Goal: Information Seeking & Learning: Learn about a topic

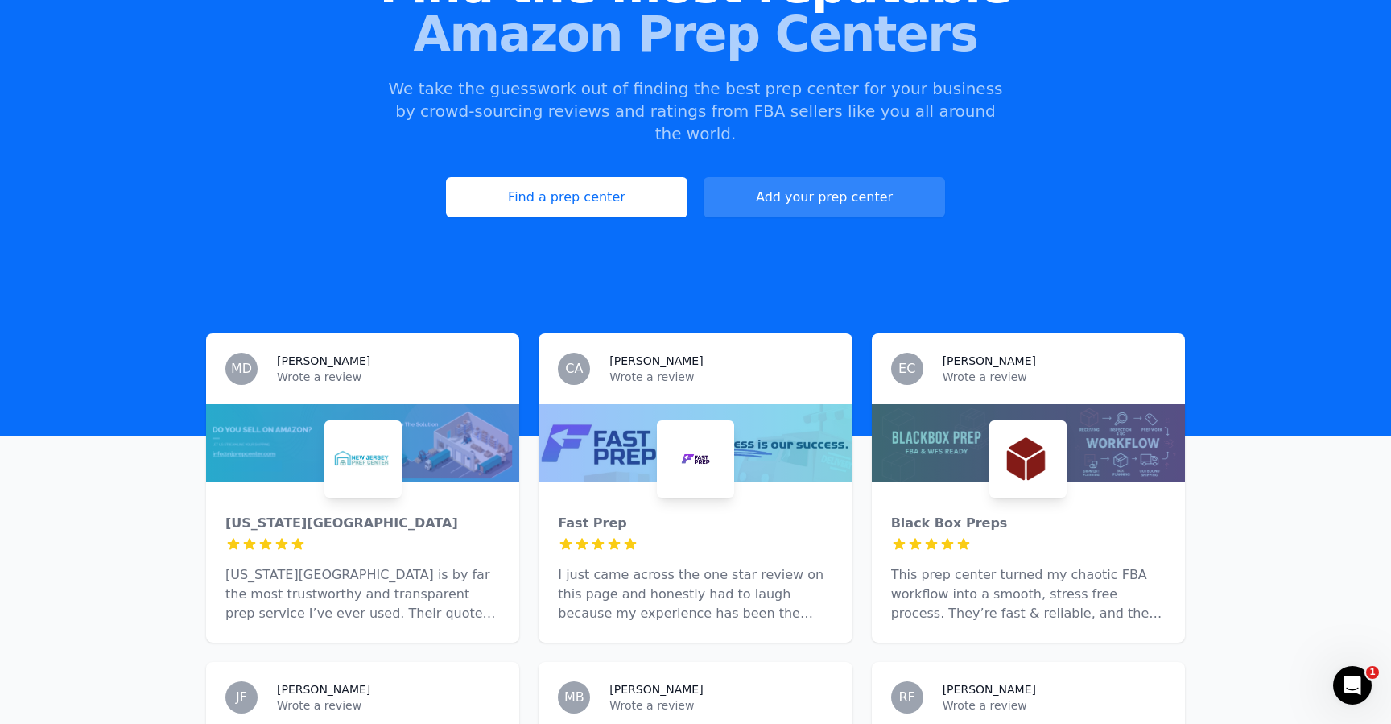
click at [700, 427] on img at bounding box center [695, 458] width 71 height 71
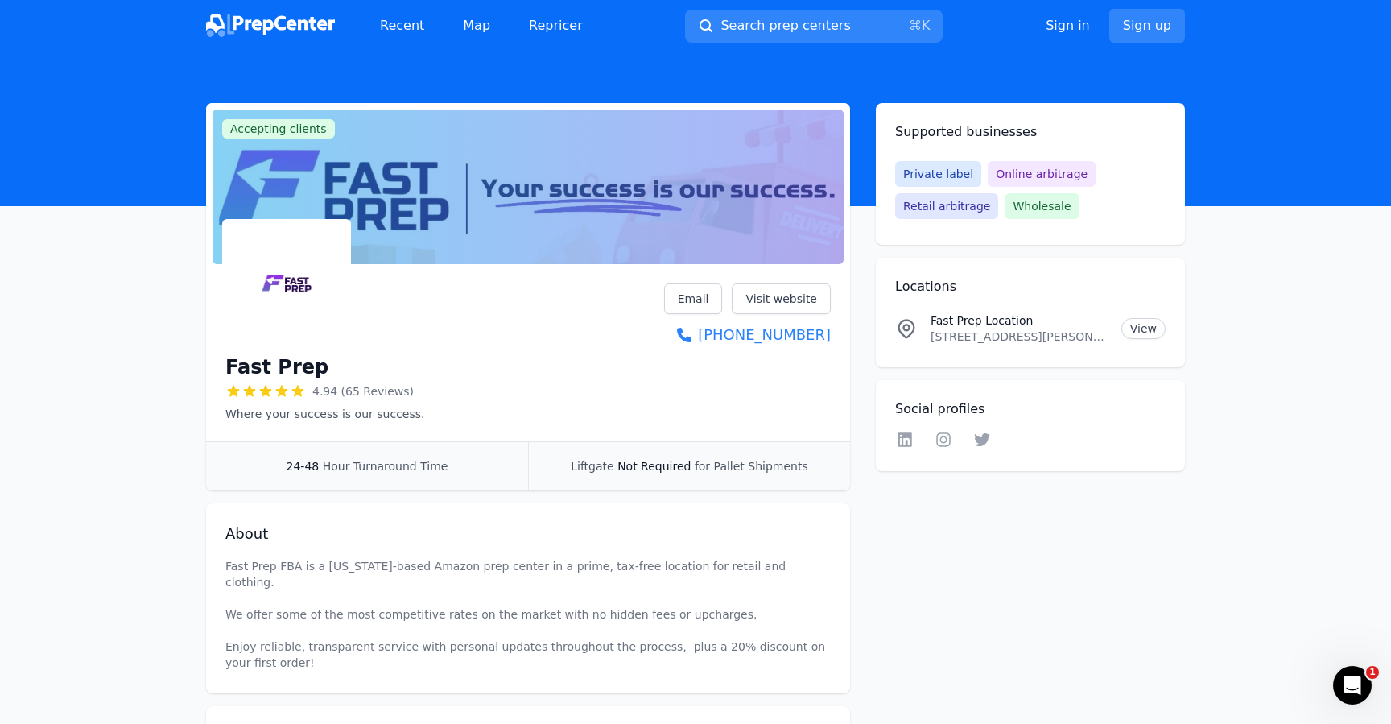
click at [274, 366] on h1 "Fast Prep" at bounding box center [276, 367] width 103 height 26
click at [282, 290] on img at bounding box center [286, 283] width 122 height 122
click at [769, 291] on link "Visit website" at bounding box center [781, 298] width 99 height 31
click at [804, 283] on link "Visit website" at bounding box center [781, 298] width 99 height 31
click at [299, 17] on img at bounding box center [270, 25] width 129 height 23
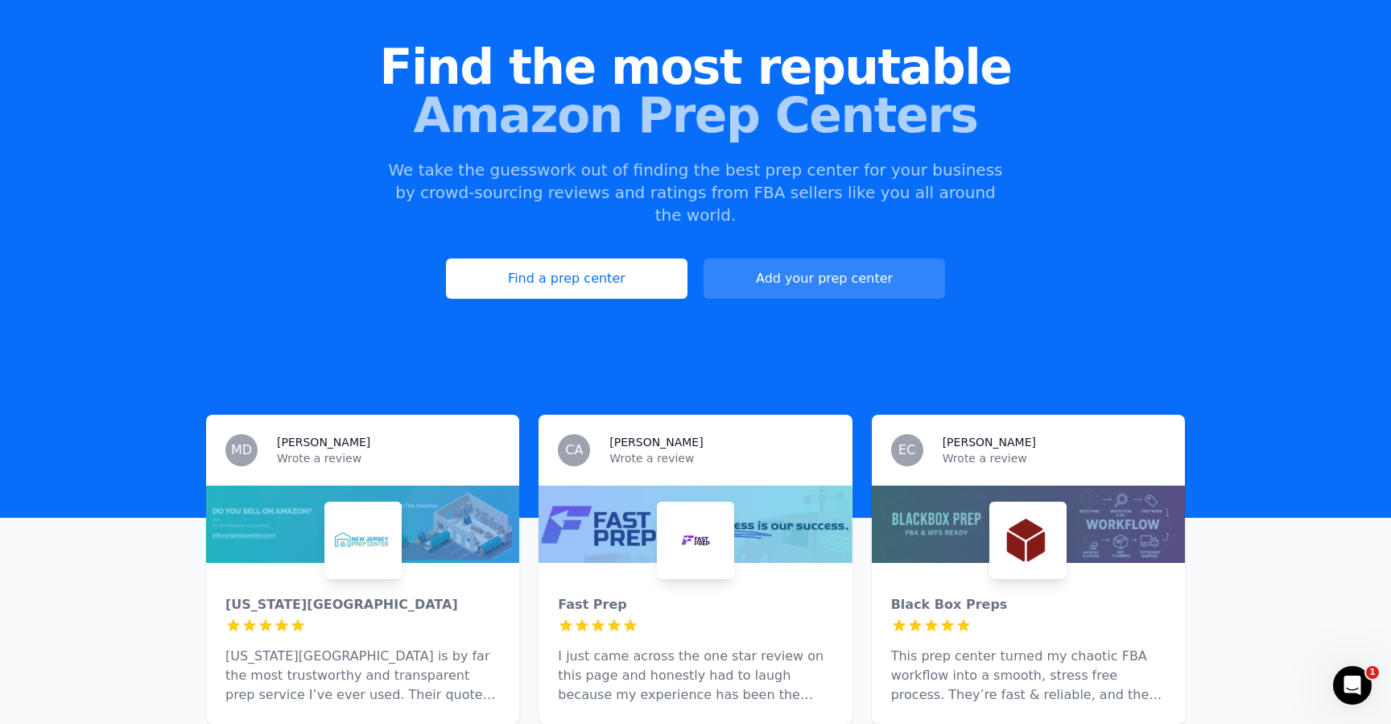
scroll to position [129, 0]
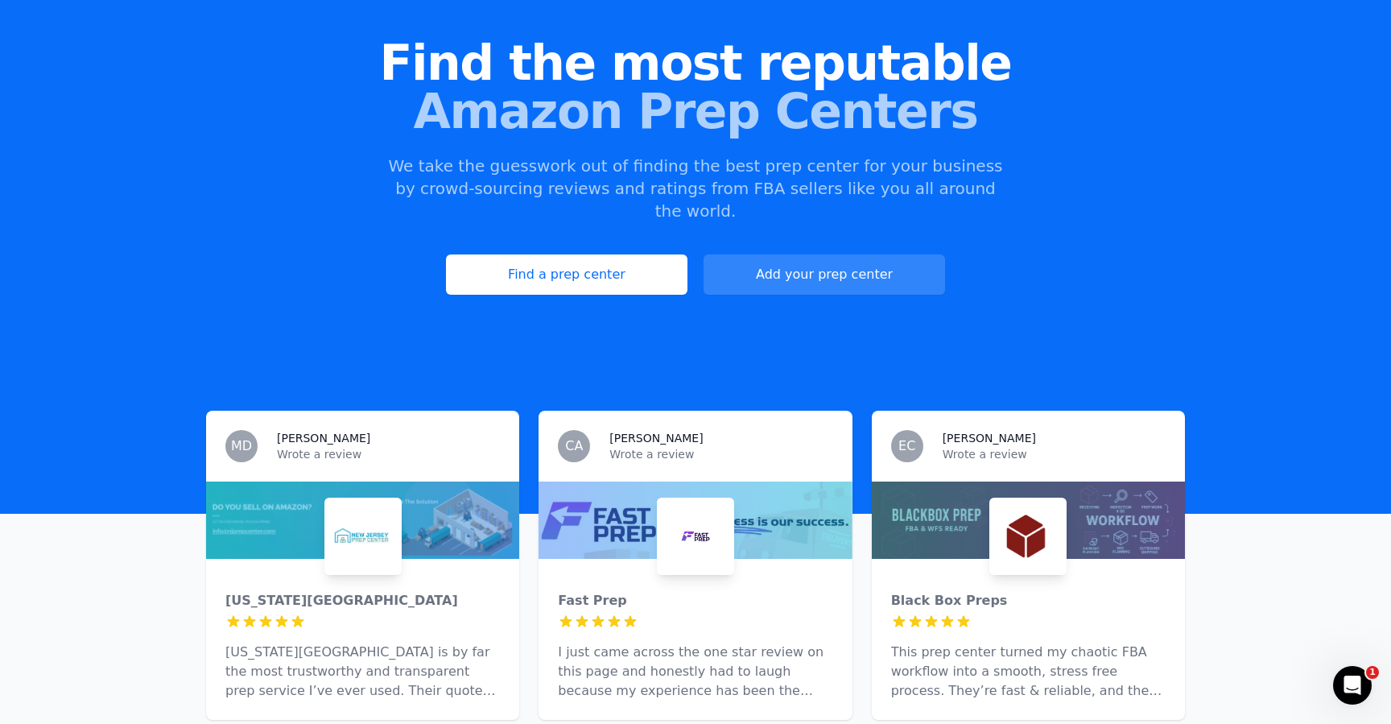
click at [376, 501] on img at bounding box center [363, 536] width 71 height 71
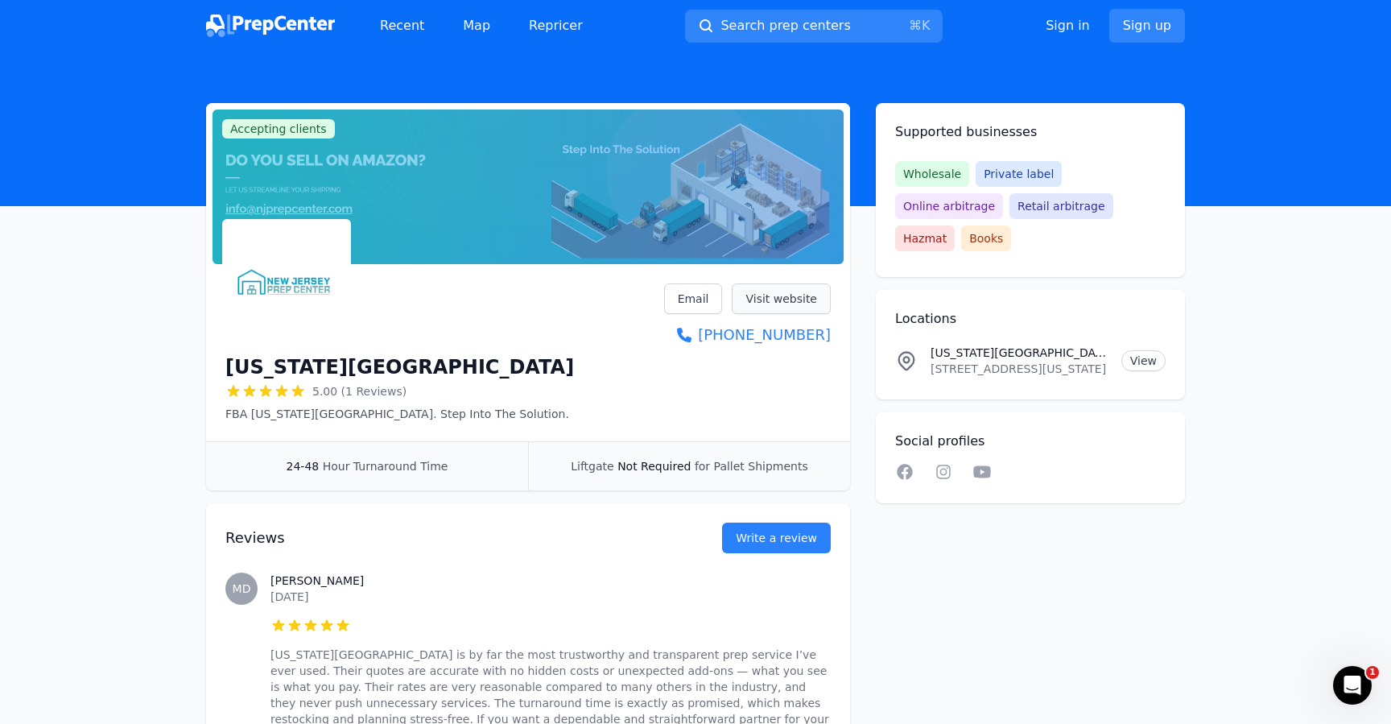
click at [770, 294] on link "Visit website" at bounding box center [781, 298] width 99 height 31
click at [794, 288] on link "Visit website" at bounding box center [781, 298] width 99 height 31
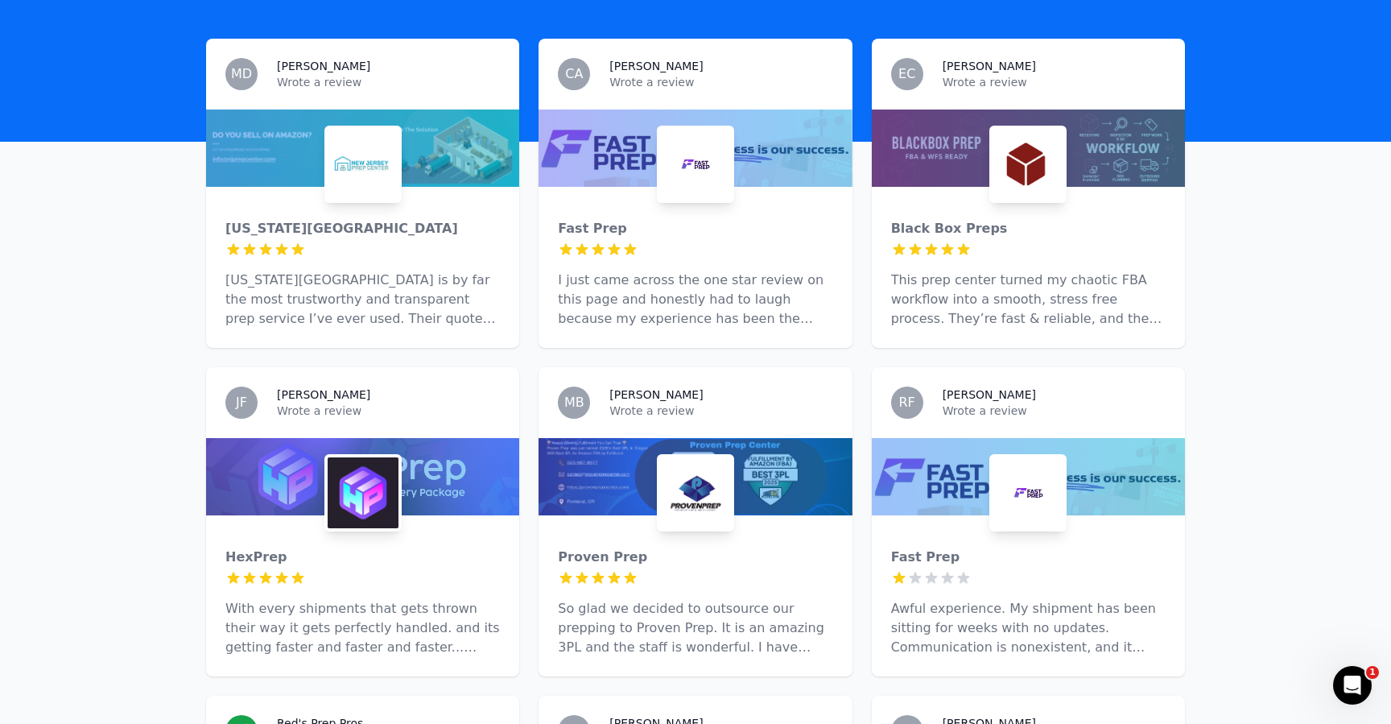
scroll to position [581, 0]
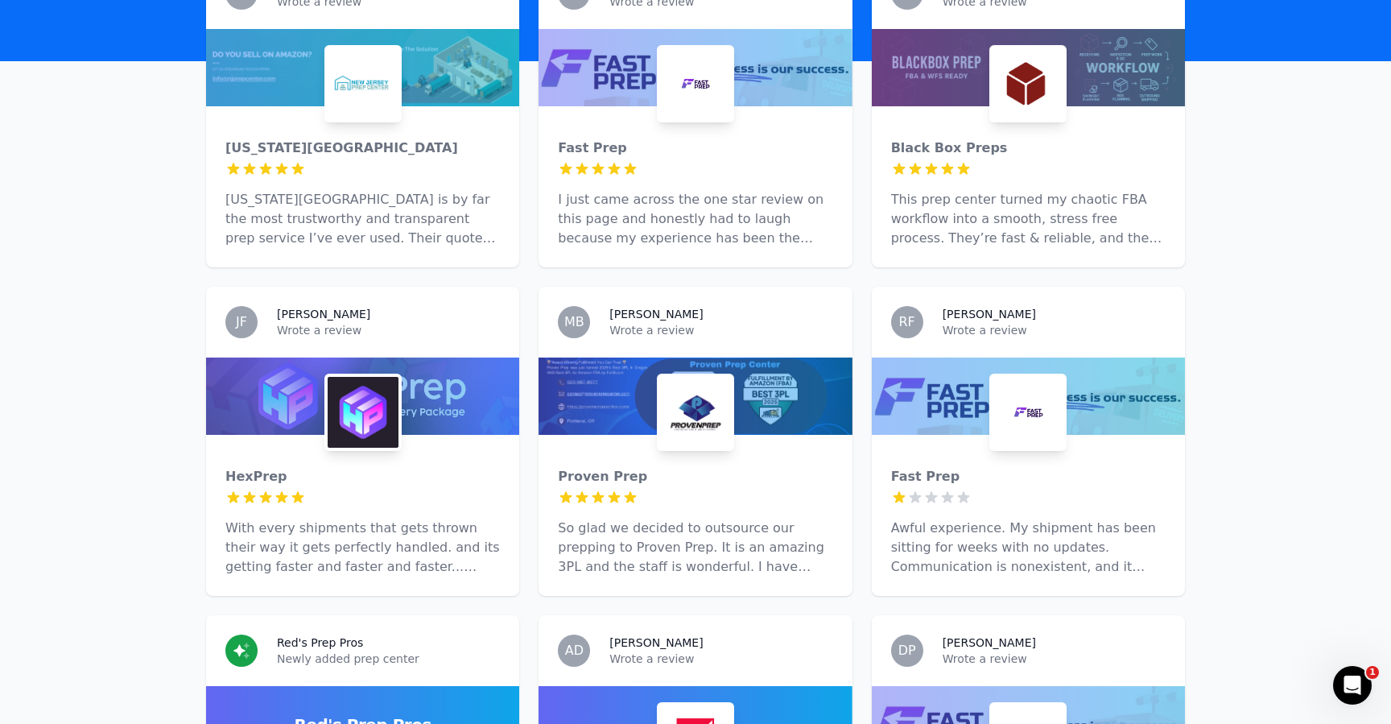
click at [767, 379] on div at bounding box center [695, 395] width 313 height 77
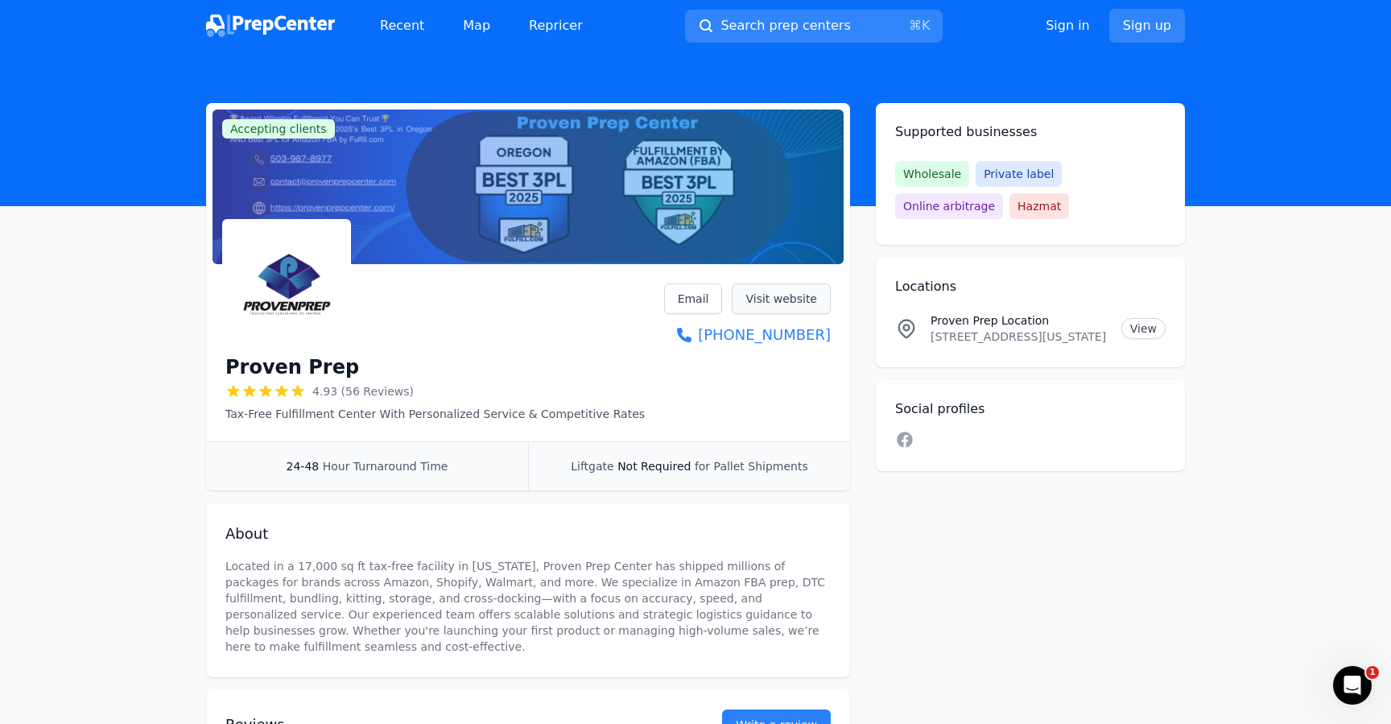
click at [758, 288] on link "Visit website" at bounding box center [781, 298] width 99 height 31
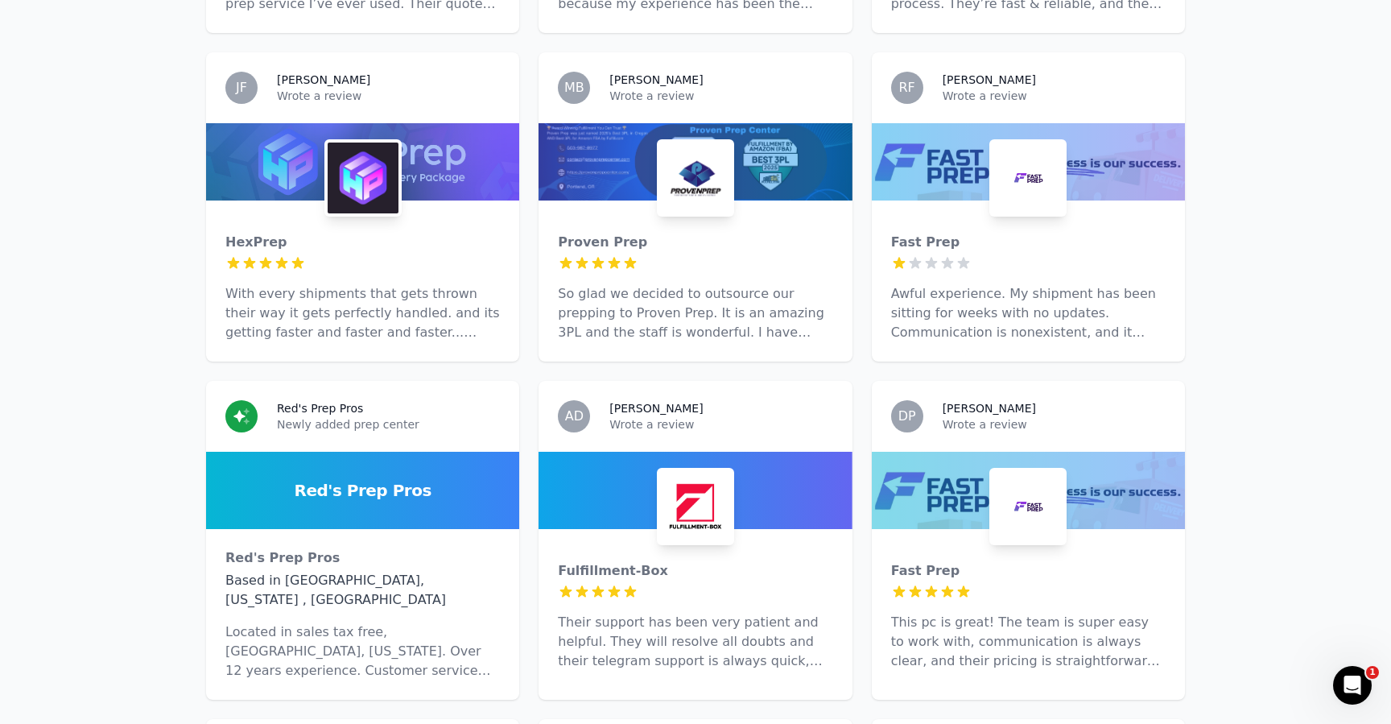
scroll to position [819, 0]
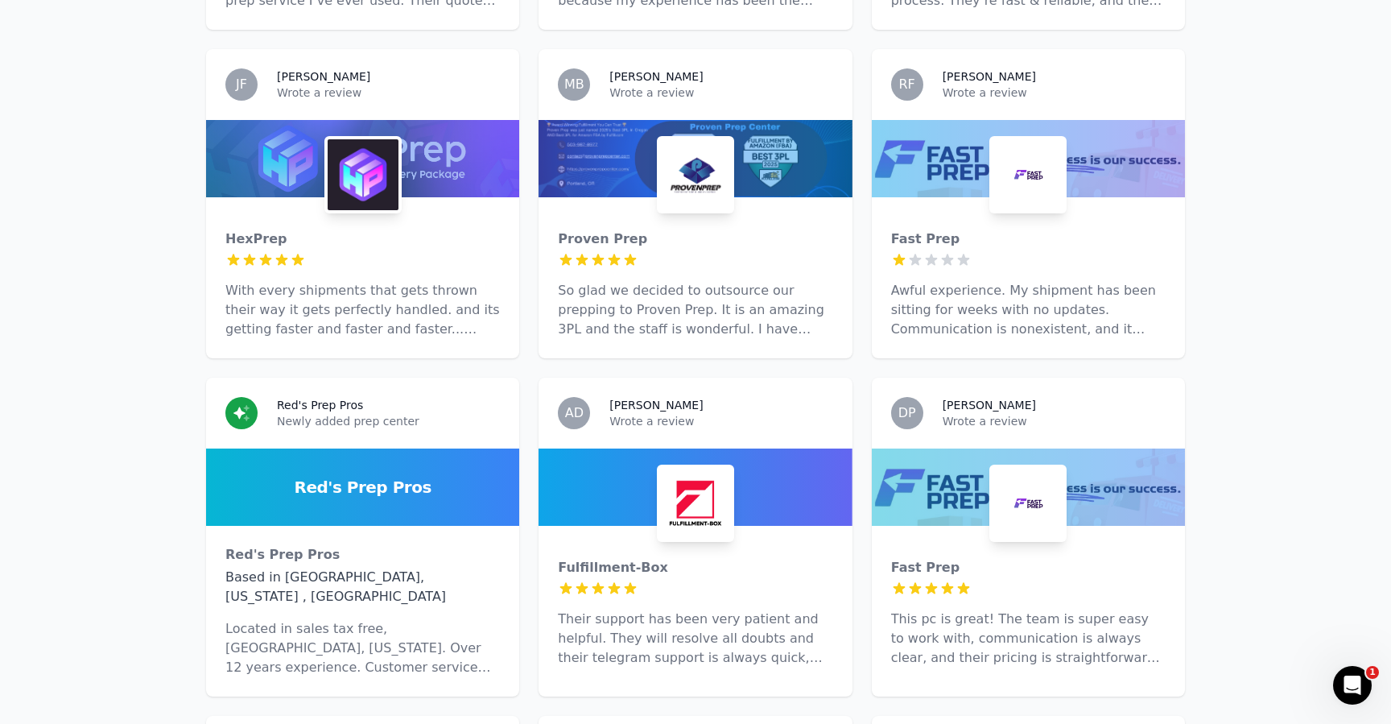
click at [429, 485] on div at bounding box center [362, 486] width 313 height 77
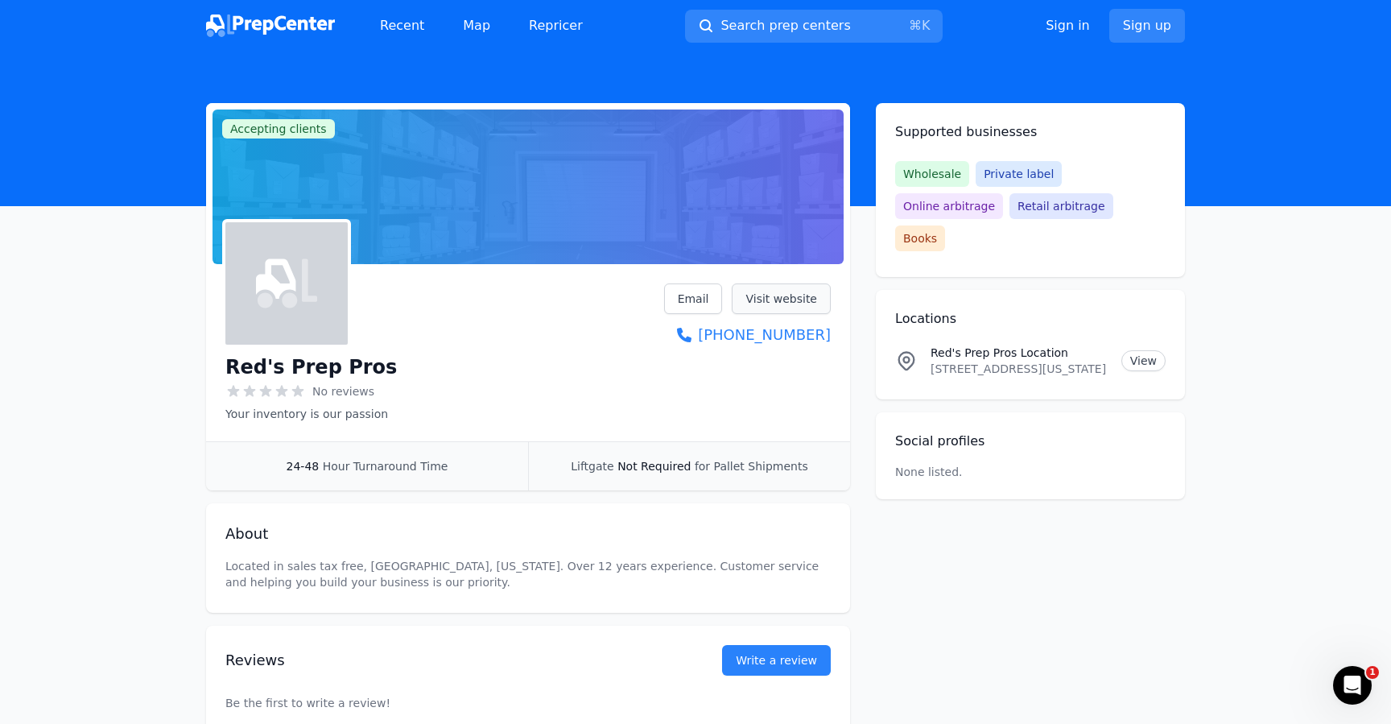
click at [765, 301] on link "Visit website" at bounding box center [781, 298] width 99 height 31
click at [538, 27] on link "Repricer" at bounding box center [556, 26] width 80 height 32
click at [406, 11] on link "Recent" at bounding box center [402, 26] width 70 height 32
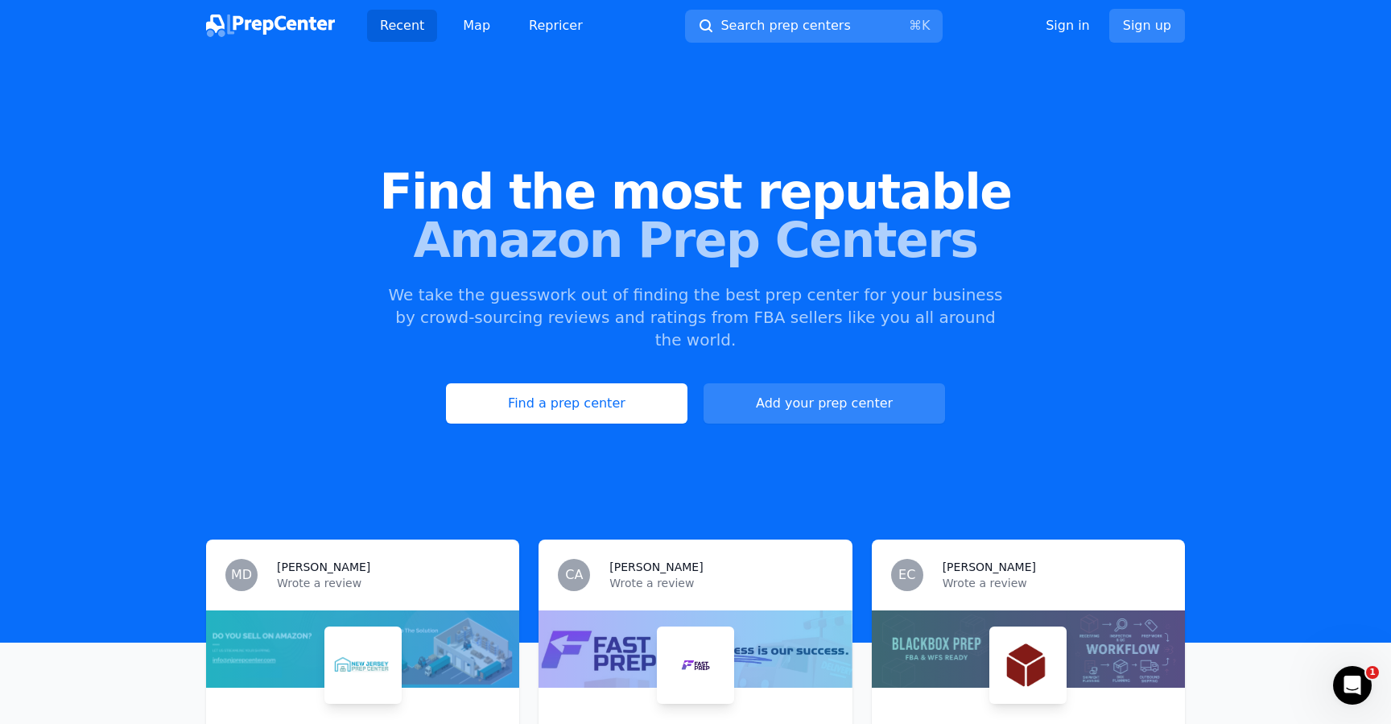
click at [292, 18] on img at bounding box center [270, 25] width 129 height 23
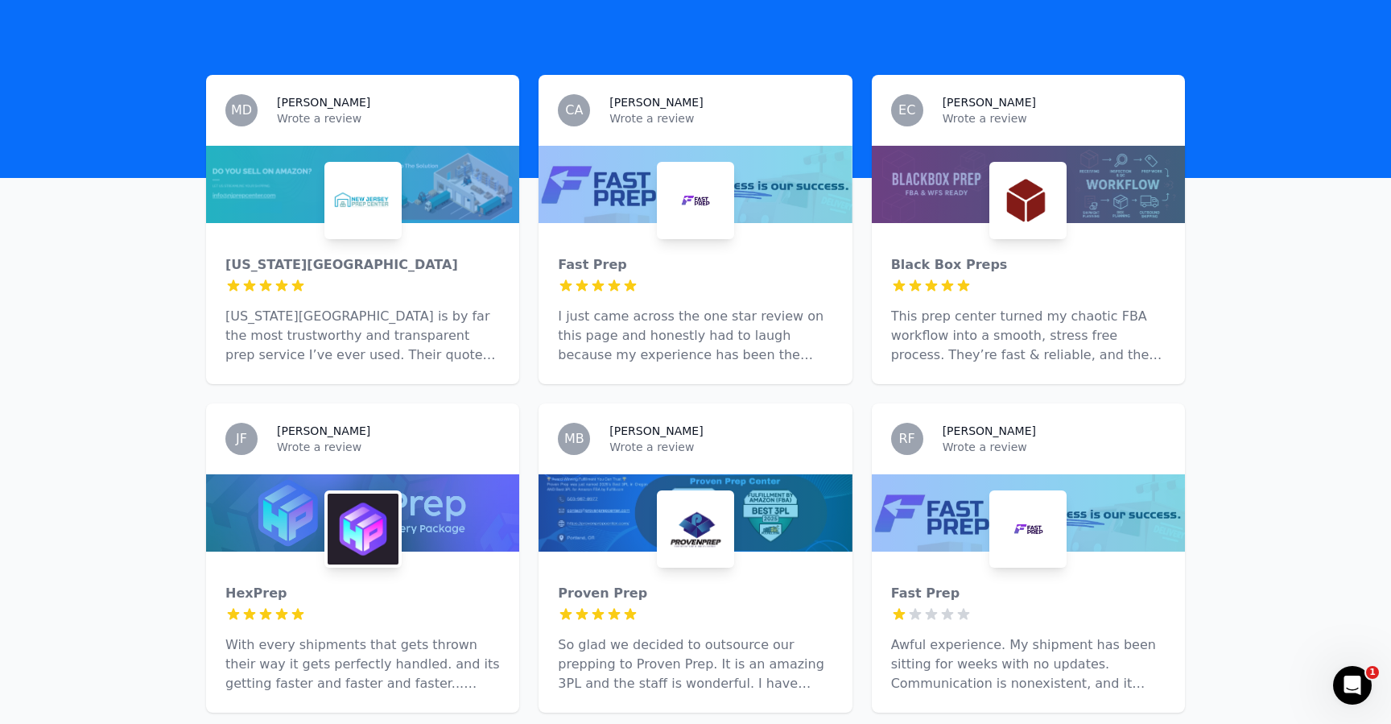
scroll to position [617, 0]
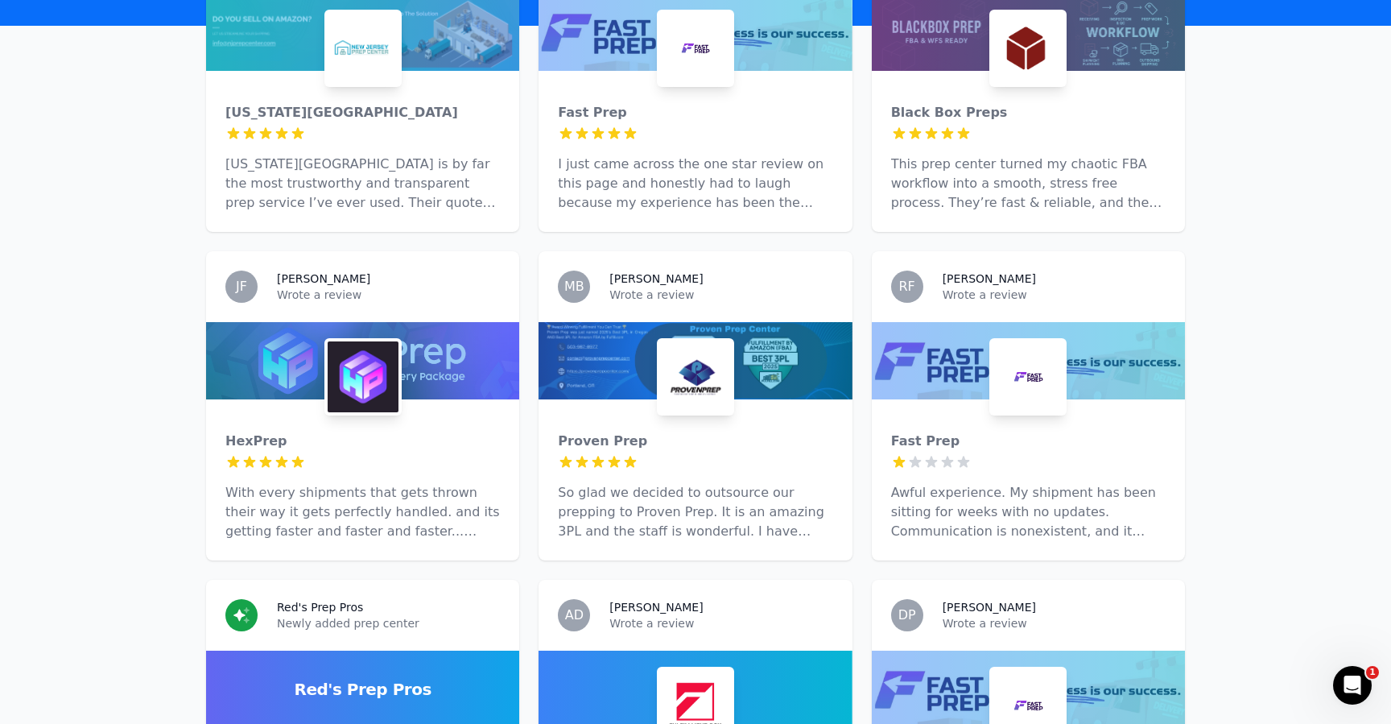
click at [648, 174] on p "I just came across the one star review on this page and honestly had to laugh b…" at bounding box center [695, 184] width 275 height 58
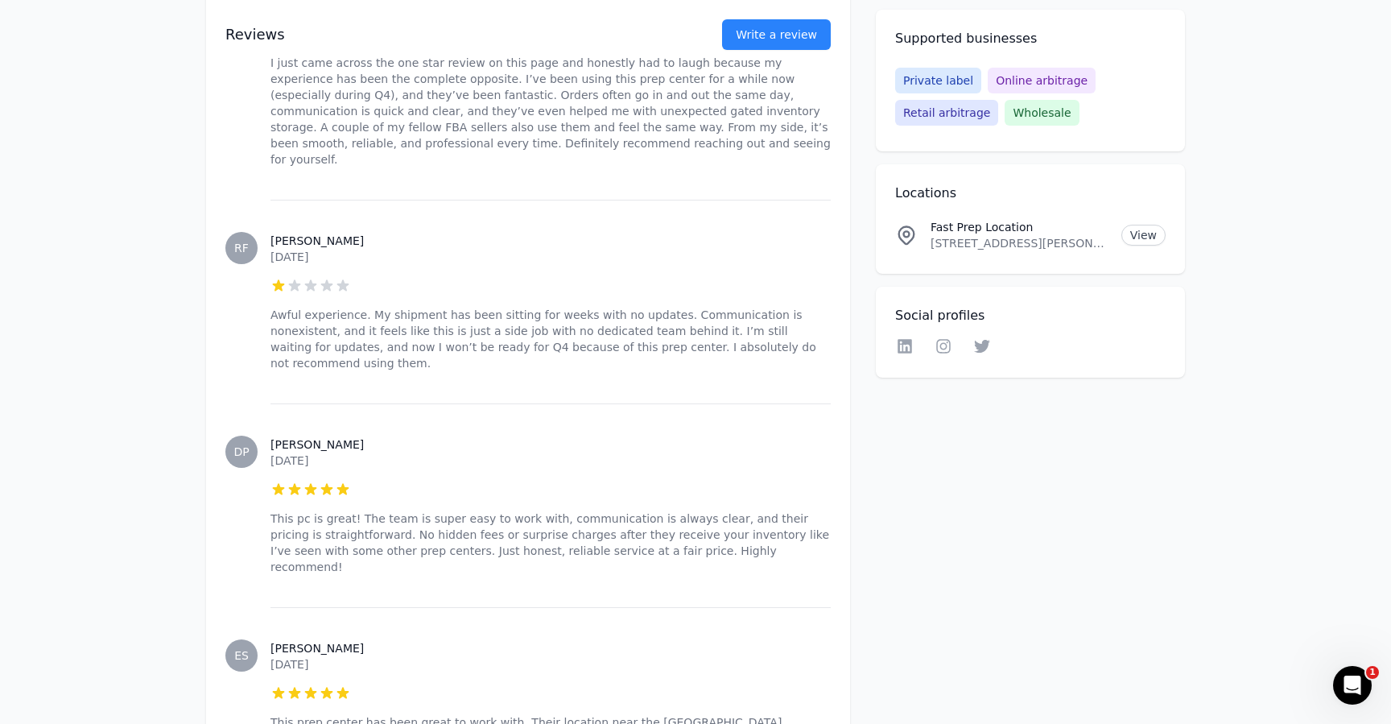
scroll to position [881, 0]
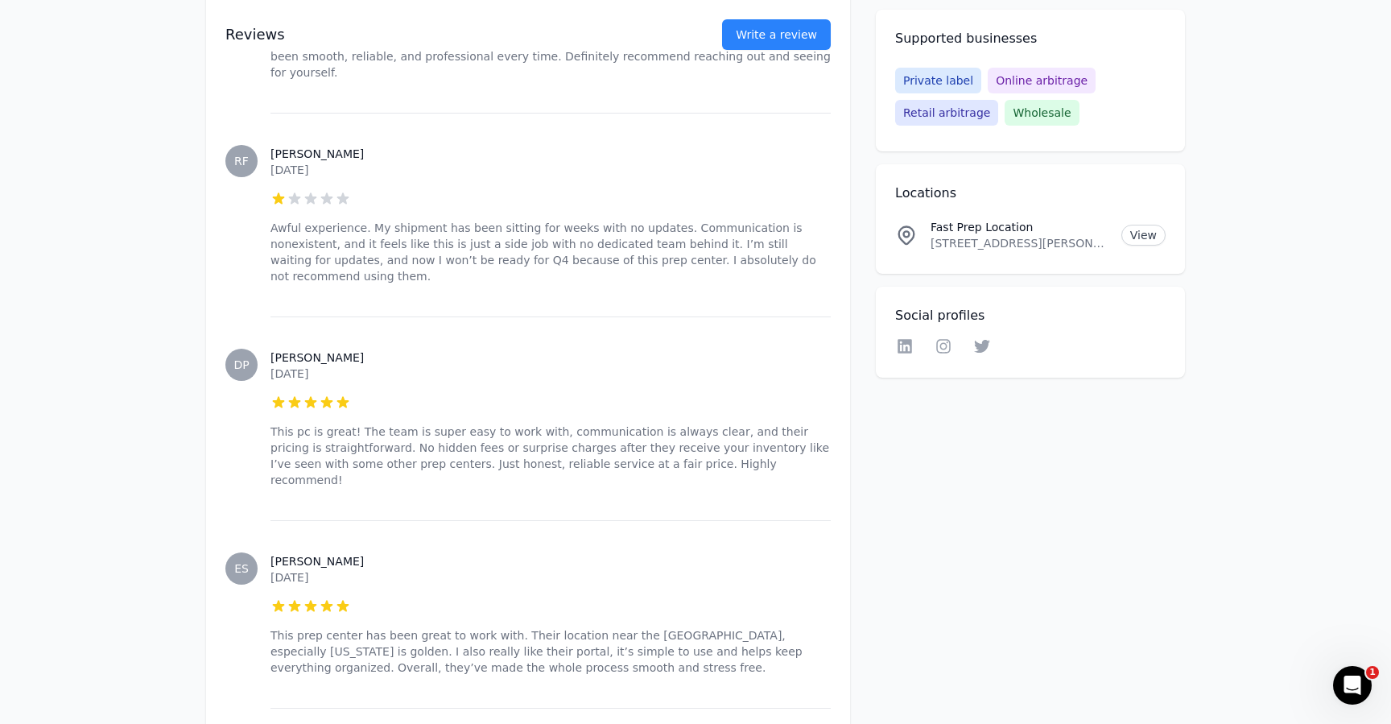
click at [412, 220] on p "Awful experience. My shipment has been sitting for weeks with no updates. Commu…" at bounding box center [550, 252] width 560 height 64
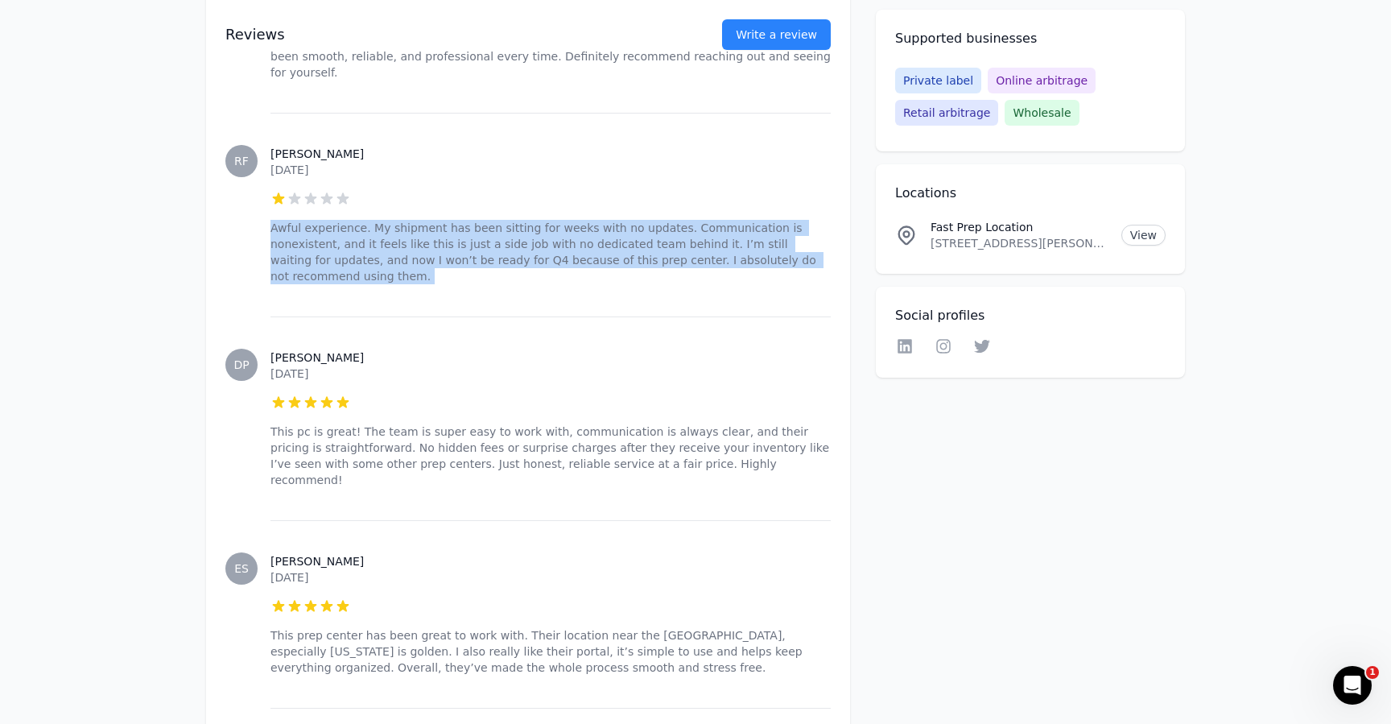
click at [412, 220] on p "Awful experience. My shipment has been sitting for weeks with no updates. Commu…" at bounding box center [550, 252] width 560 height 64
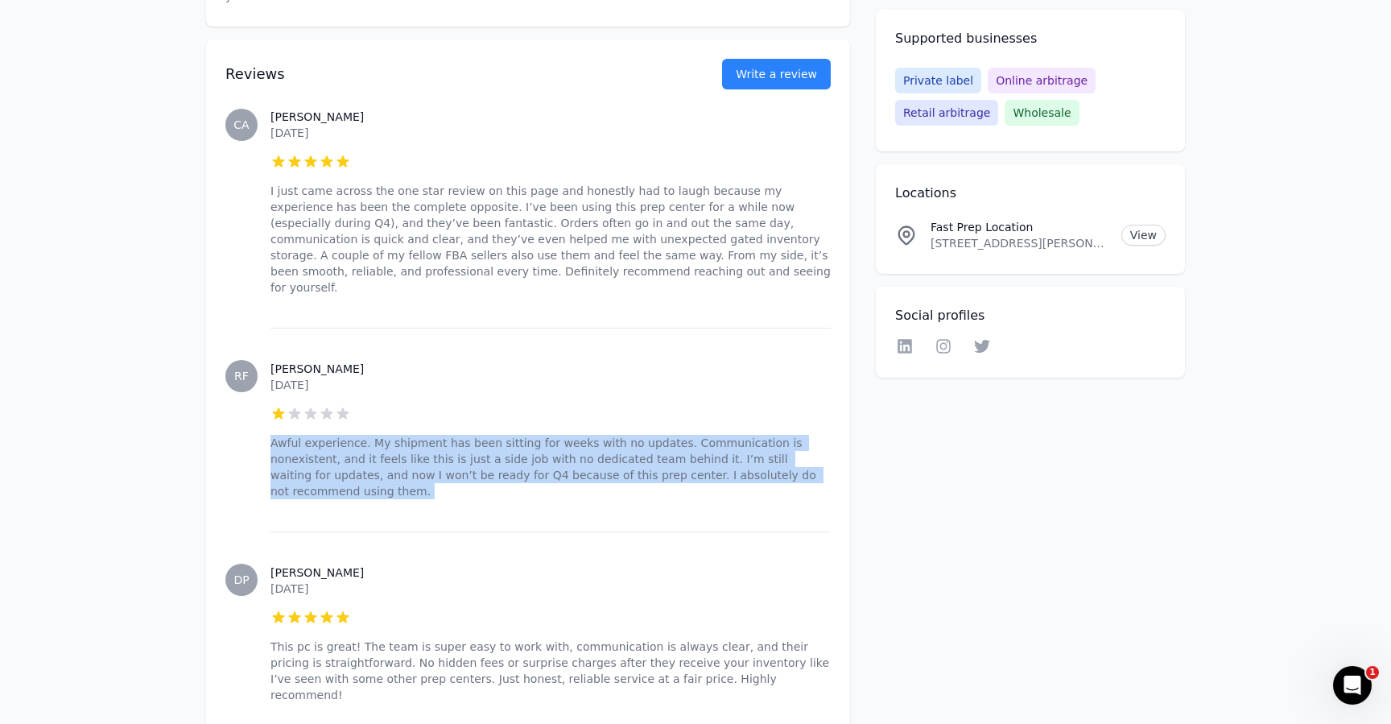
scroll to position [388, 0]
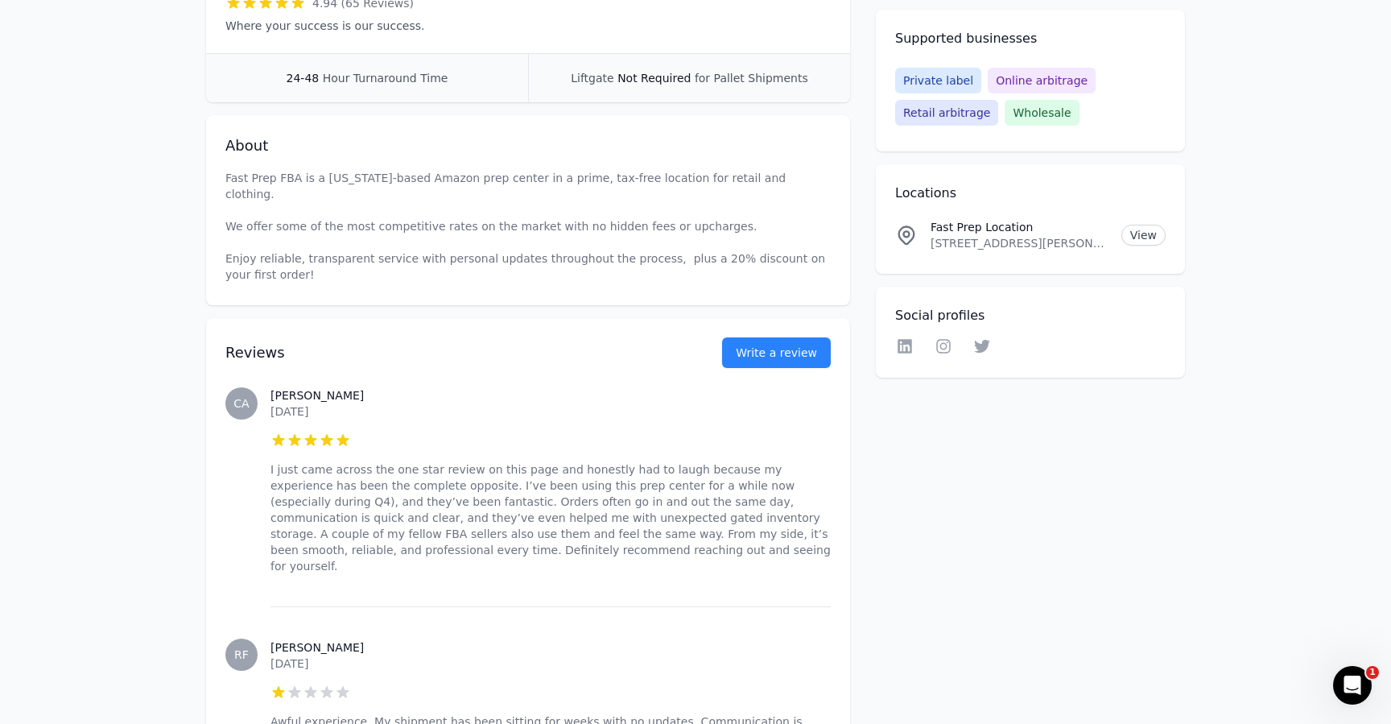
click at [311, 477] on p "I just came across the one star review on this page and honestly had to laugh b…" at bounding box center [550, 517] width 560 height 113
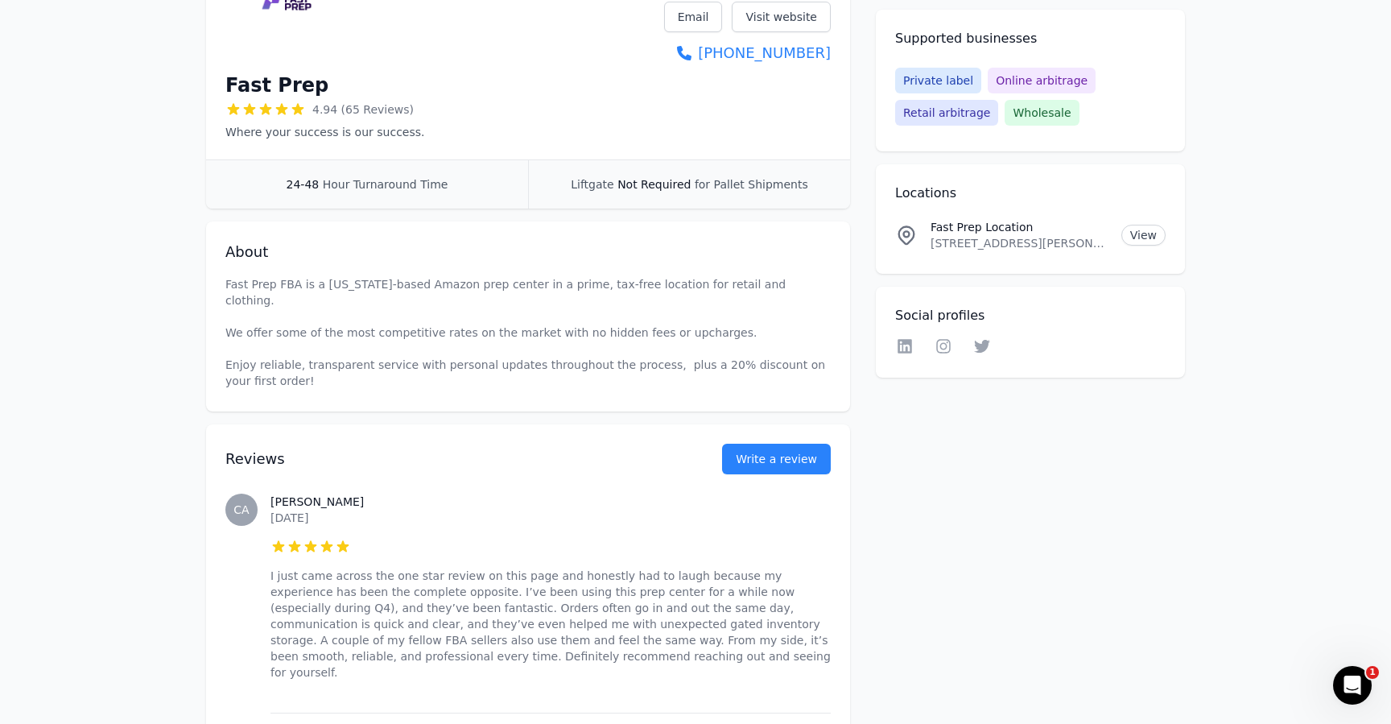
scroll to position [0, 0]
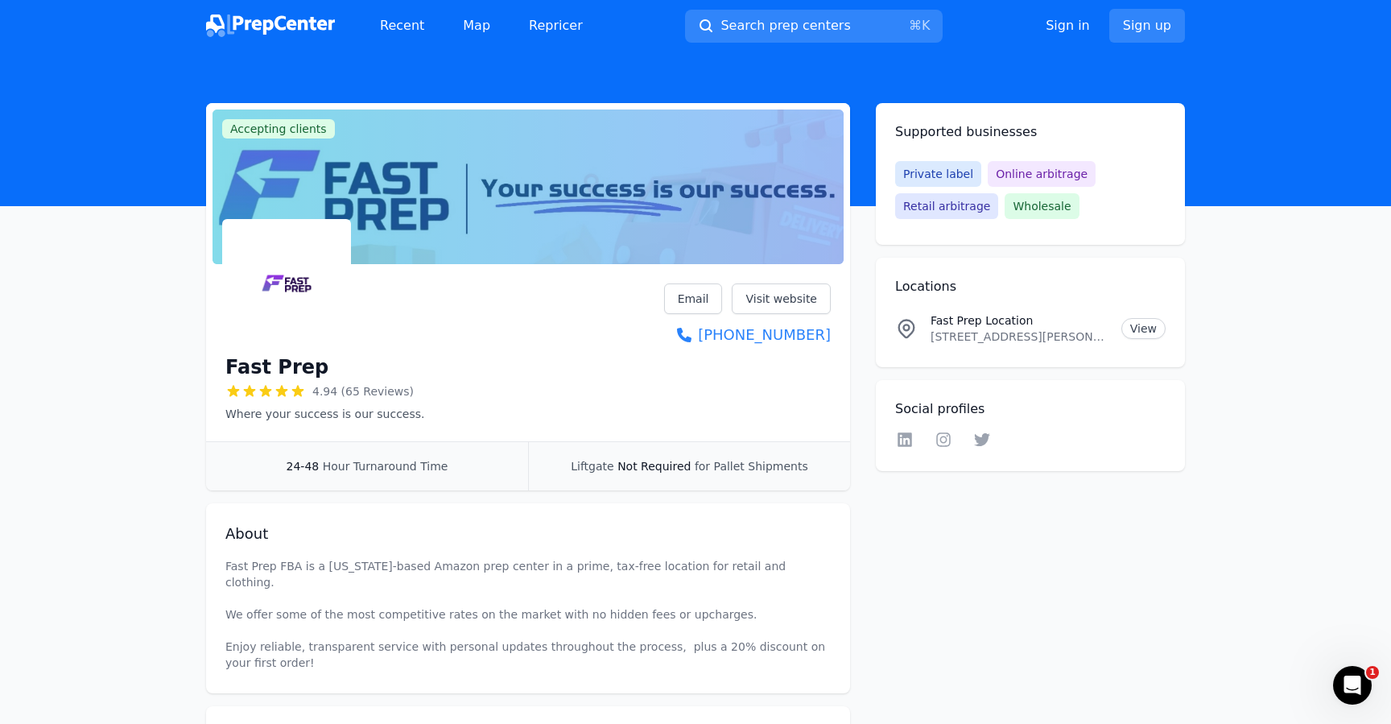
click at [268, 37] on img at bounding box center [270, 25] width 129 height 23
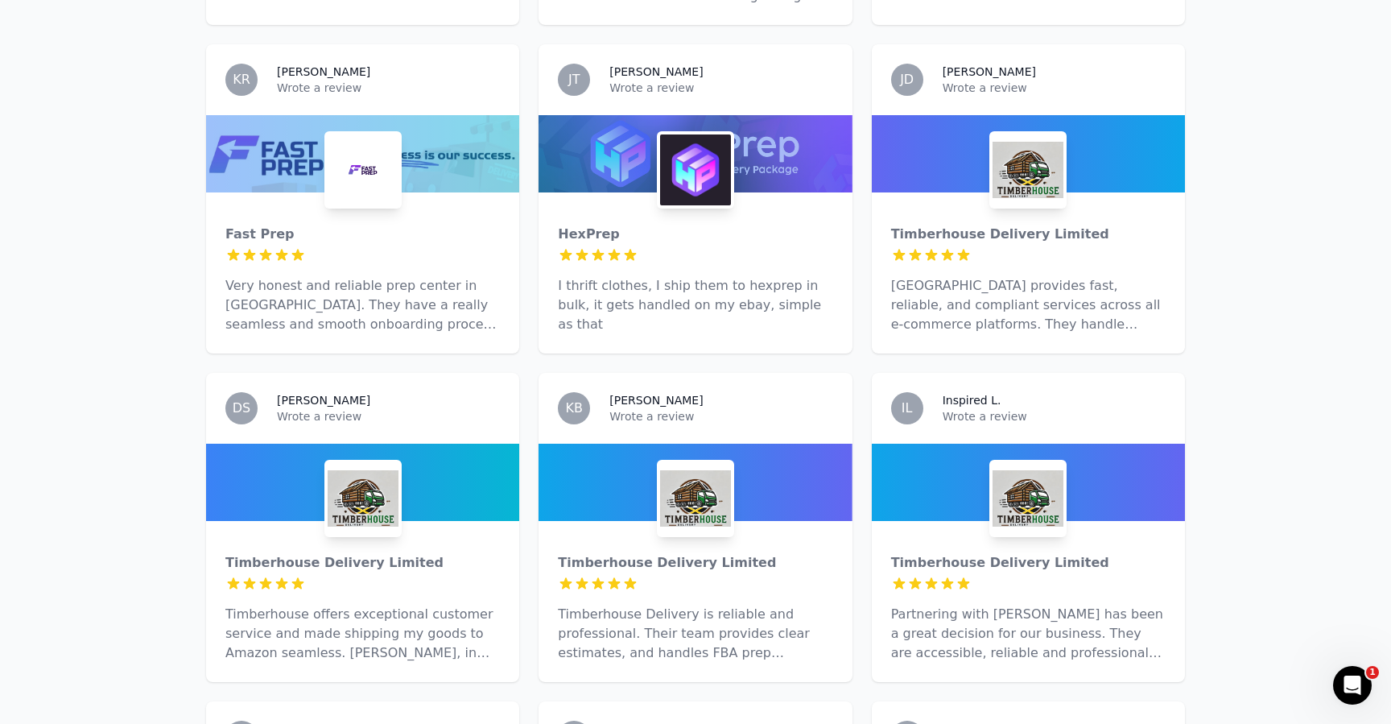
scroll to position [5052, 0]
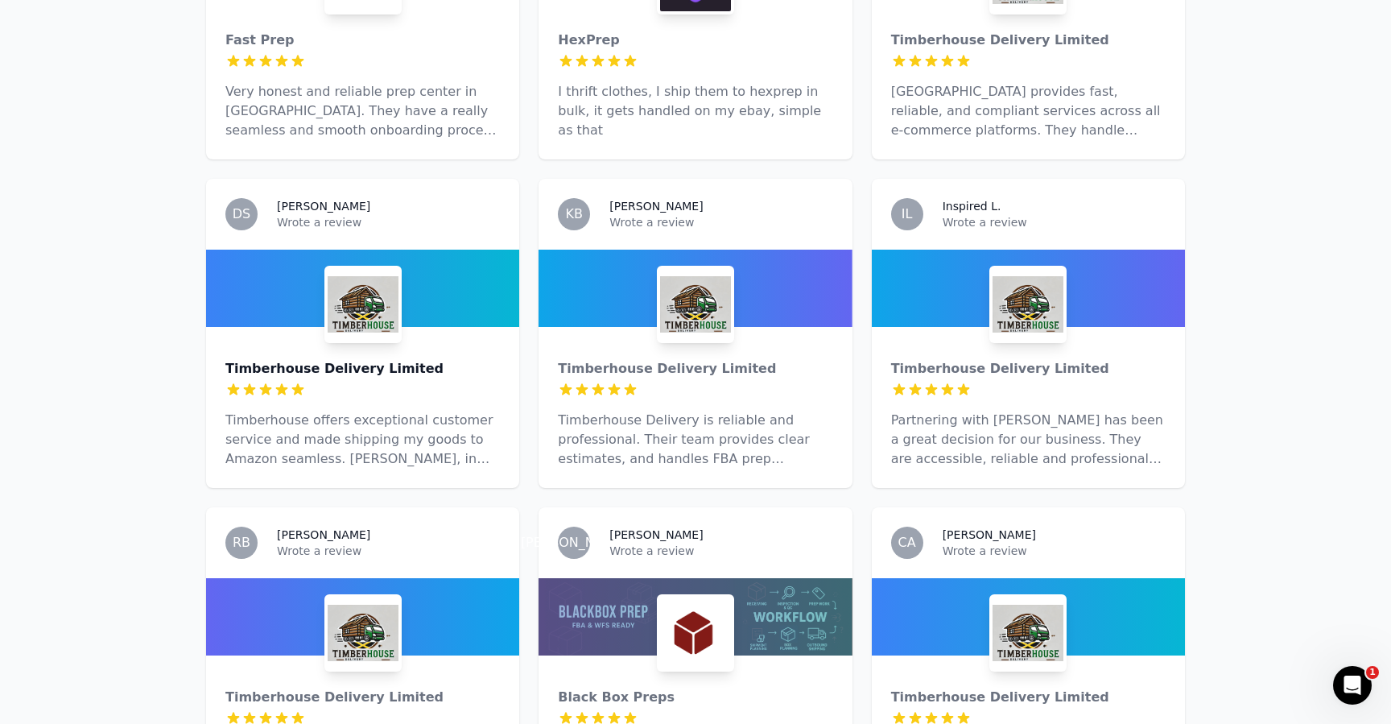
click at [425, 359] on div "Timberhouse Delivery Limited" at bounding box center [362, 368] width 275 height 19
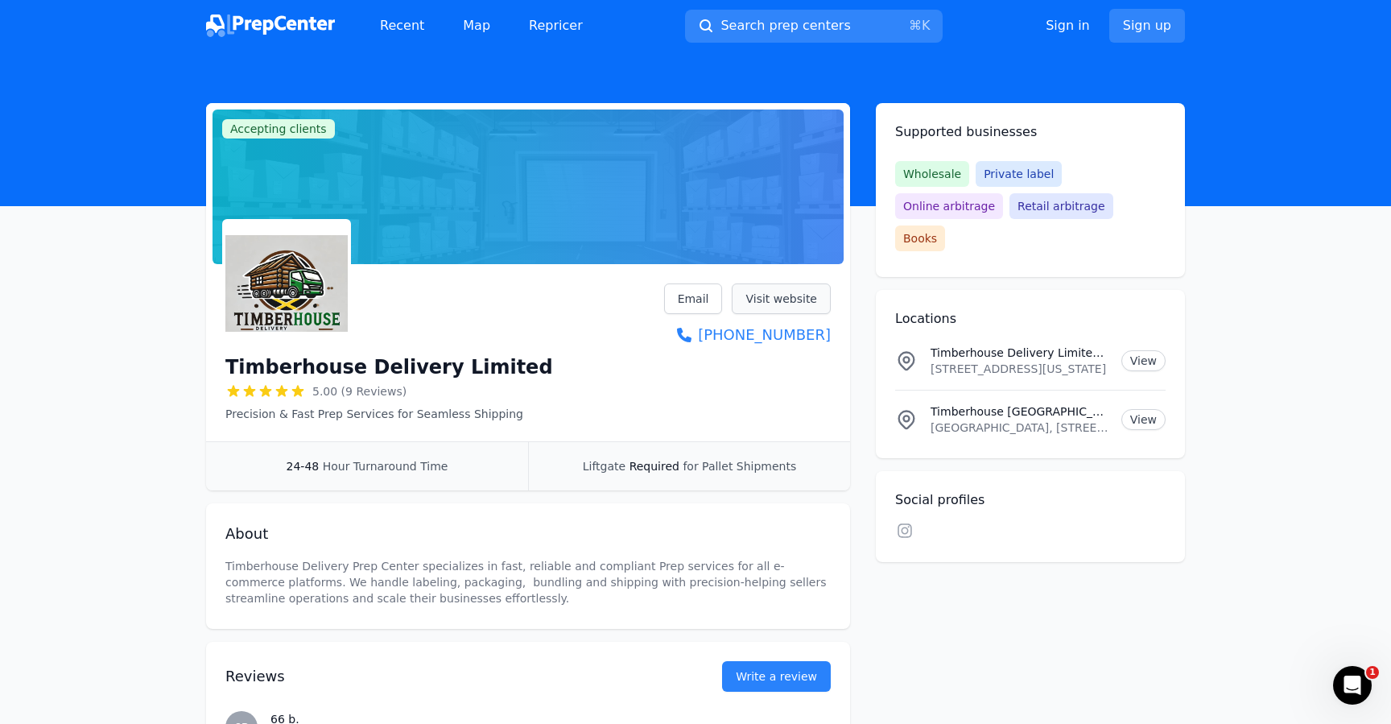
click at [778, 301] on link "Visit website" at bounding box center [781, 298] width 99 height 31
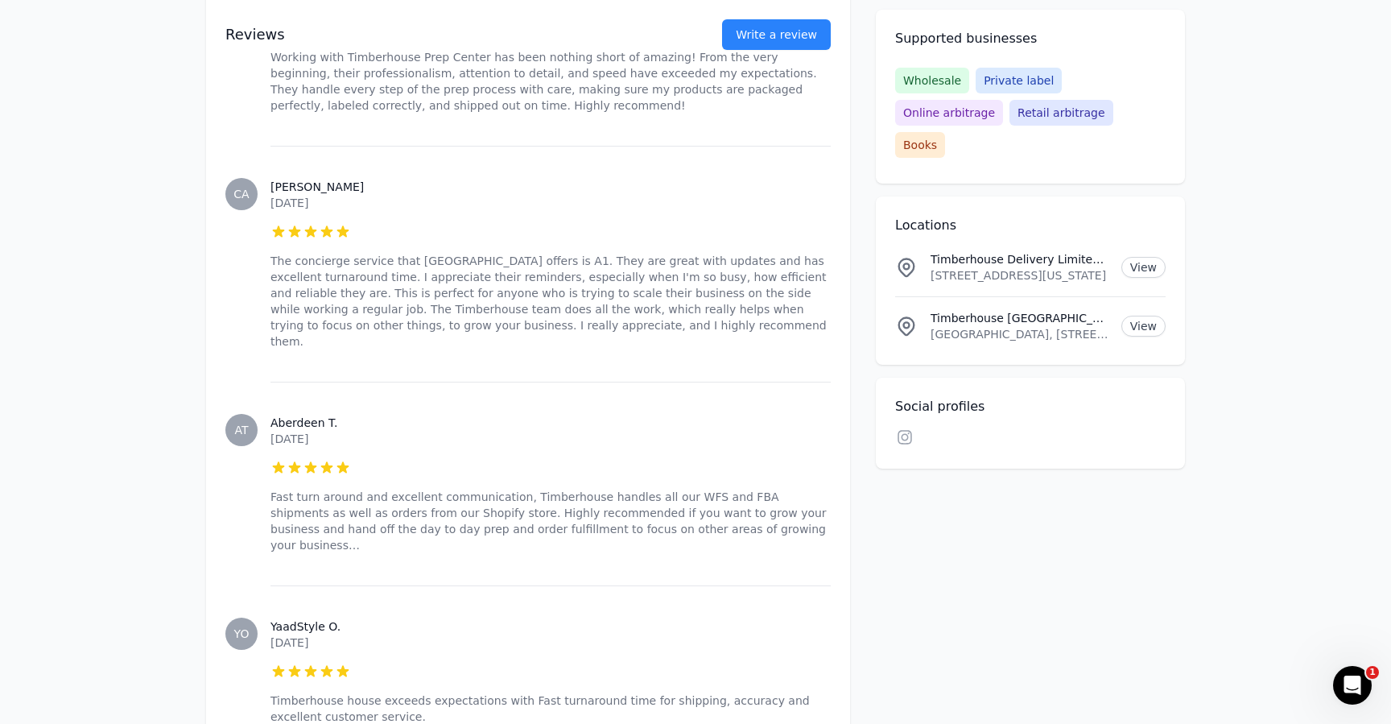
scroll to position [1794, 0]
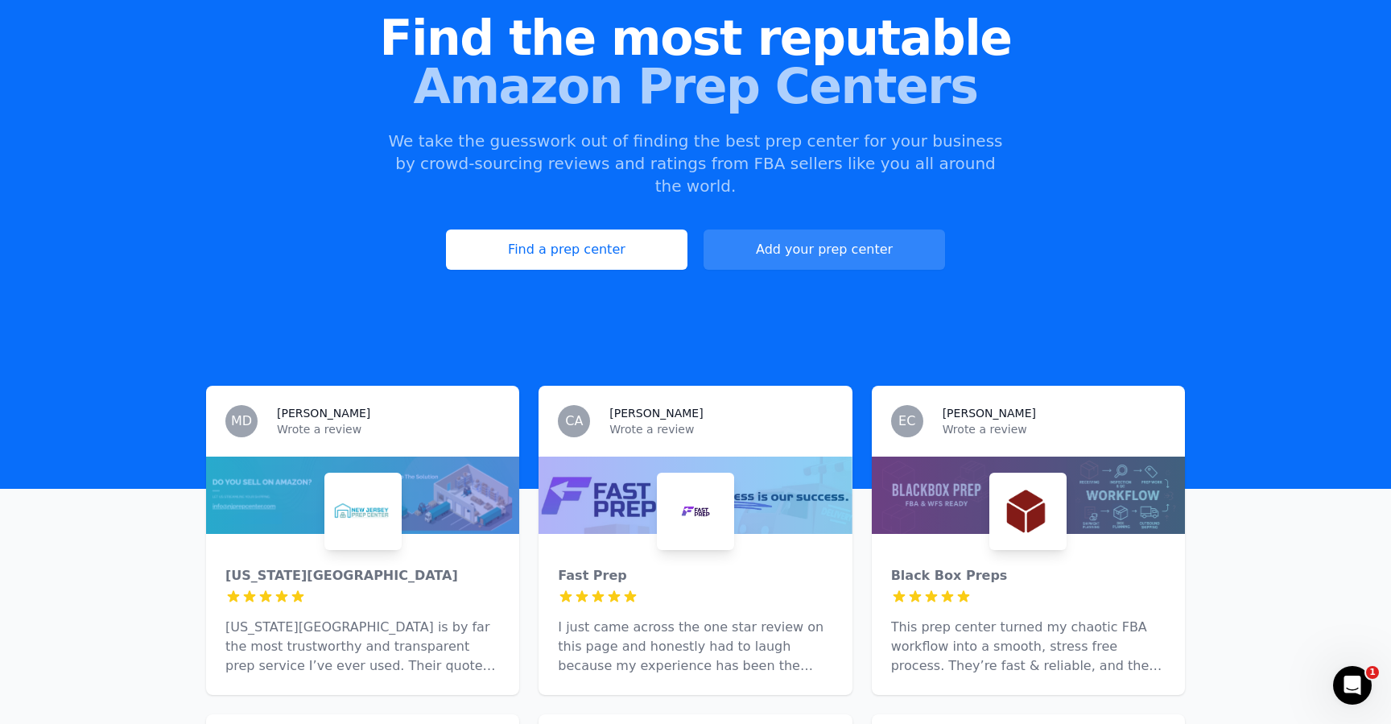
scroll to position [228, 0]
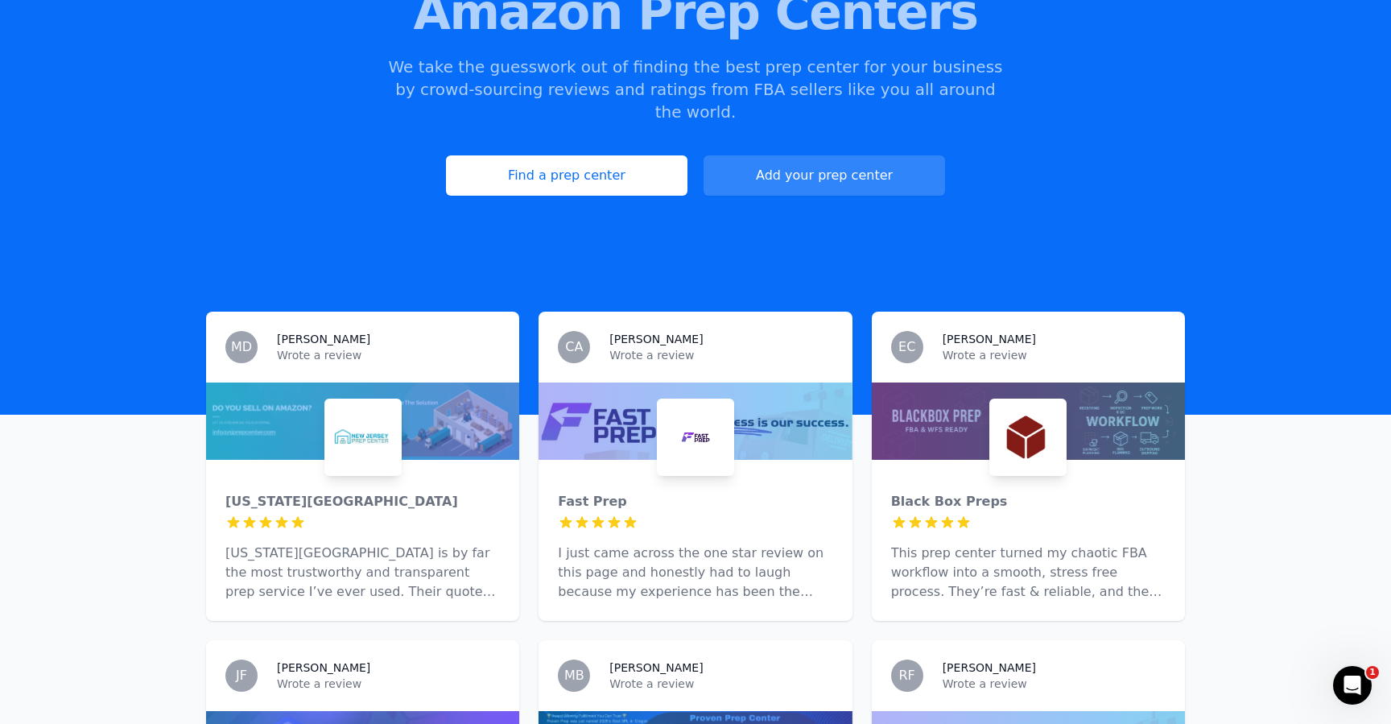
click at [401, 441] on div at bounding box center [362, 436] width 77 height 77
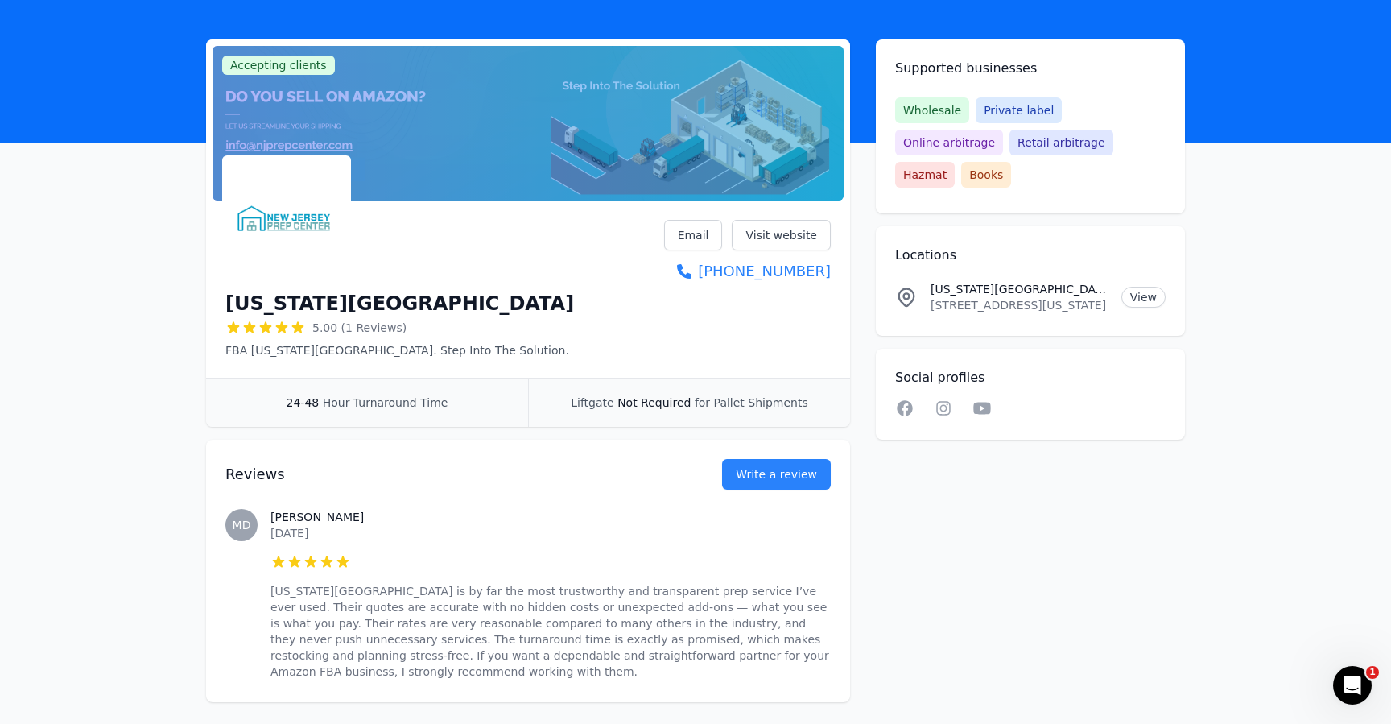
scroll to position [134, 0]
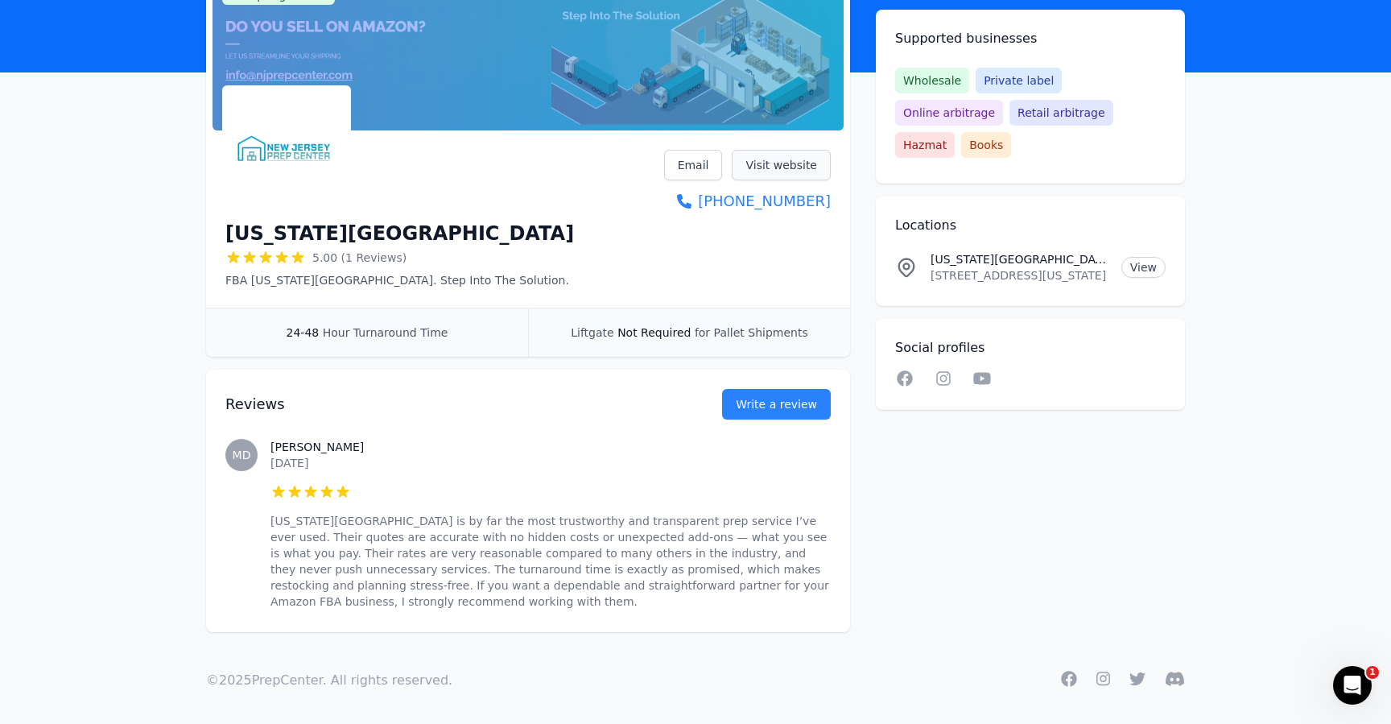
click at [802, 167] on link "Visit website" at bounding box center [781, 165] width 99 height 31
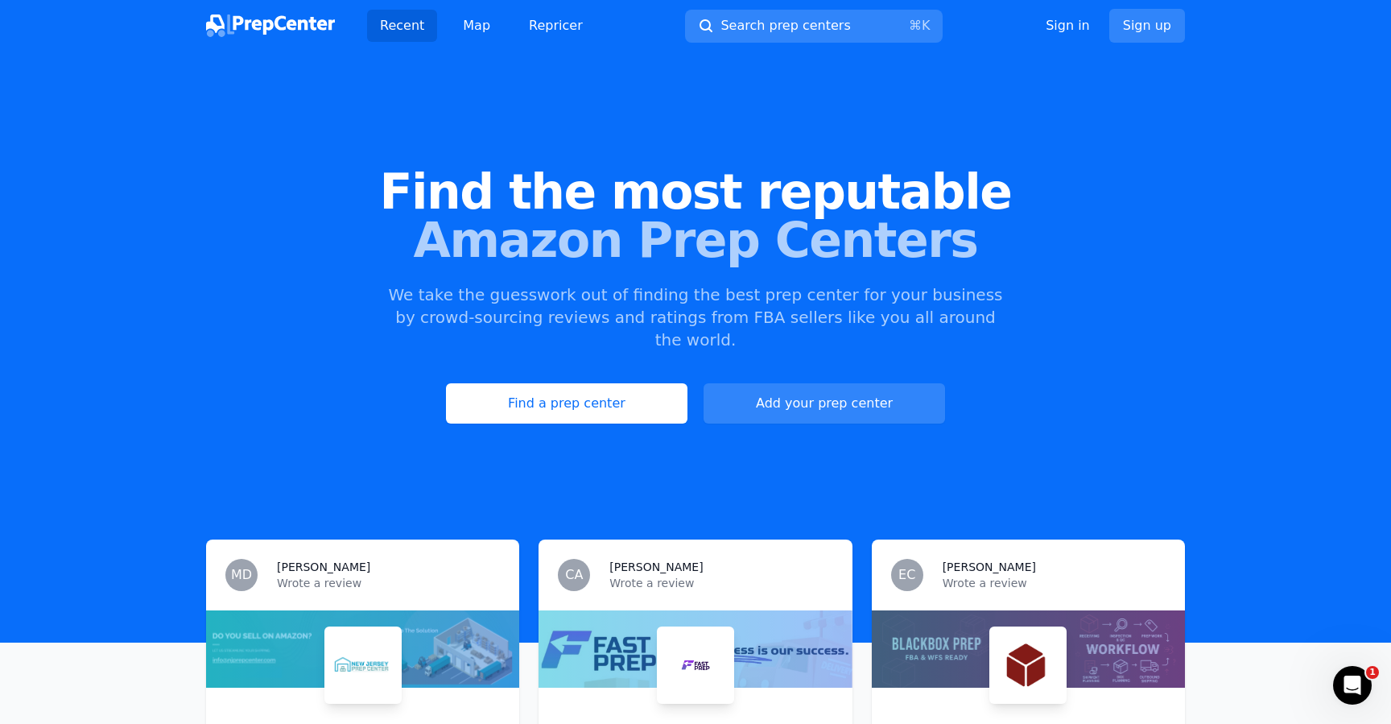
scroll to position [26, 0]
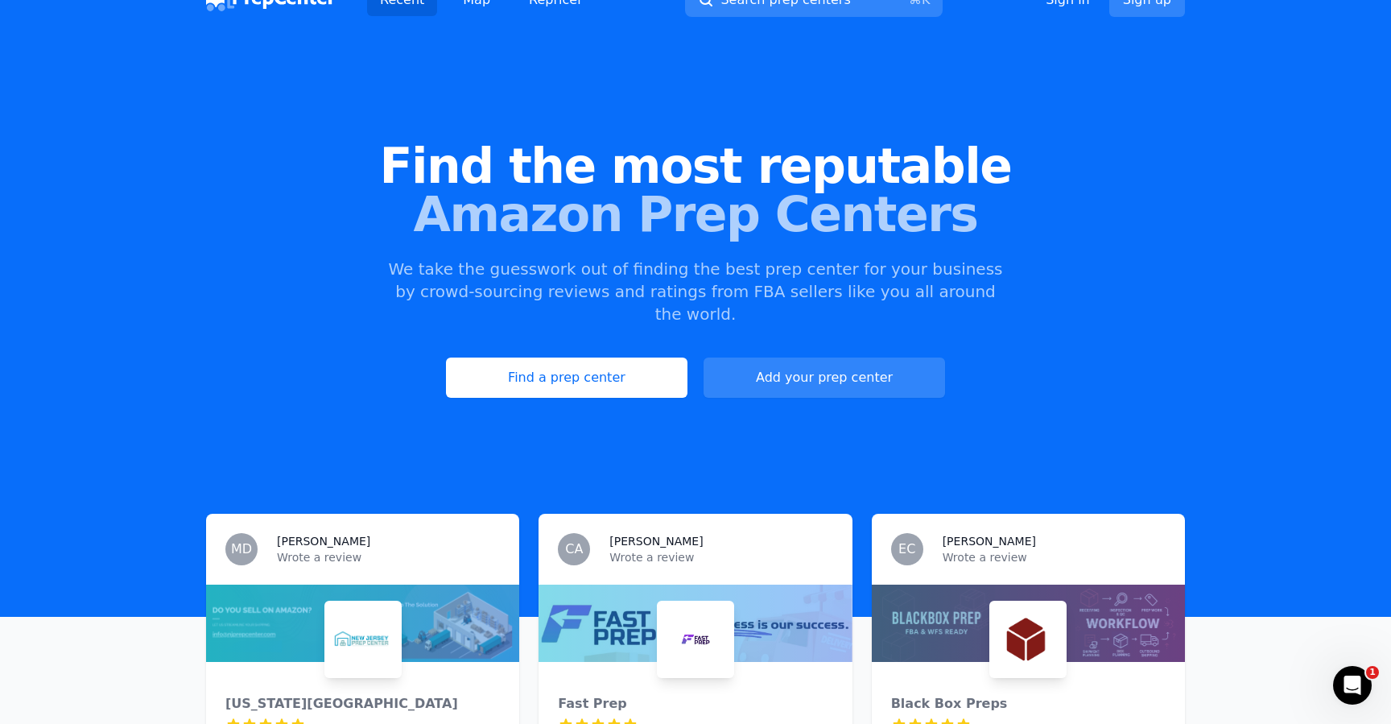
click at [639, 601] on div at bounding box center [695, 622] width 313 height 77
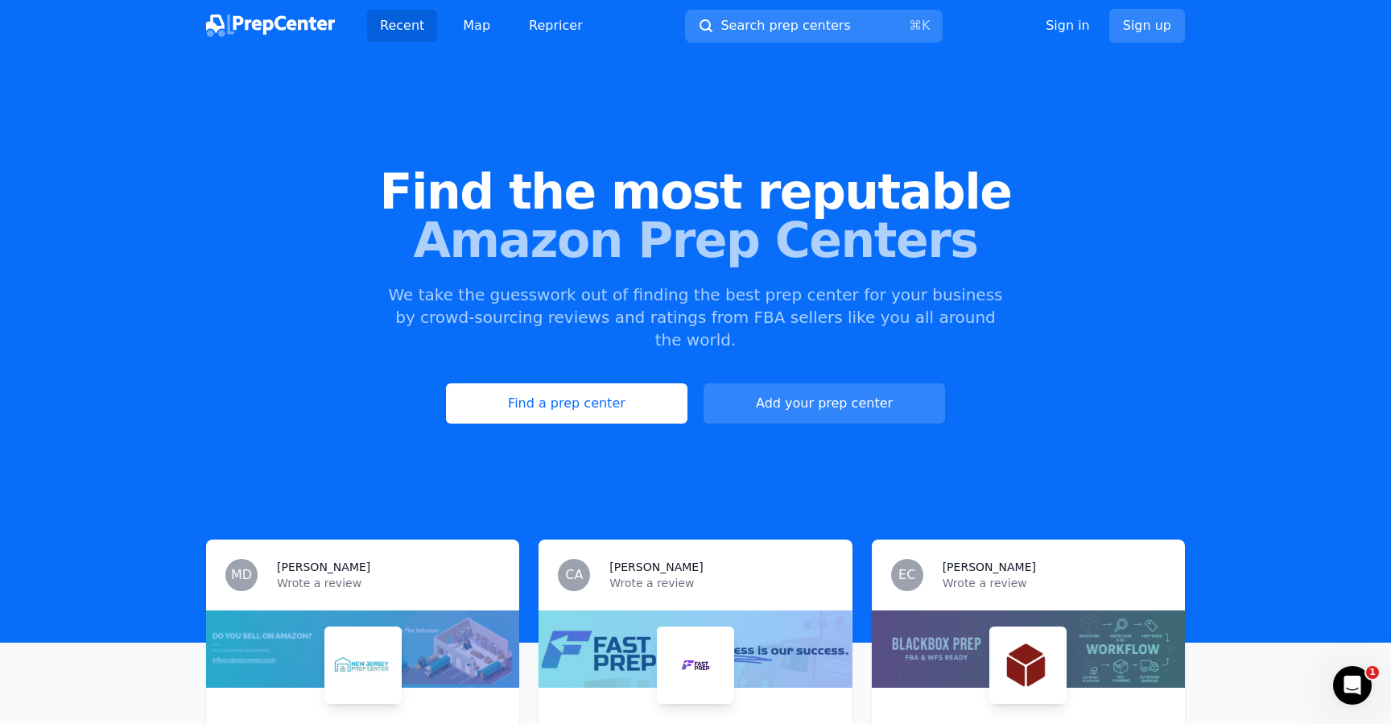
click at [388, 610] on div at bounding box center [362, 648] width 313 height 77
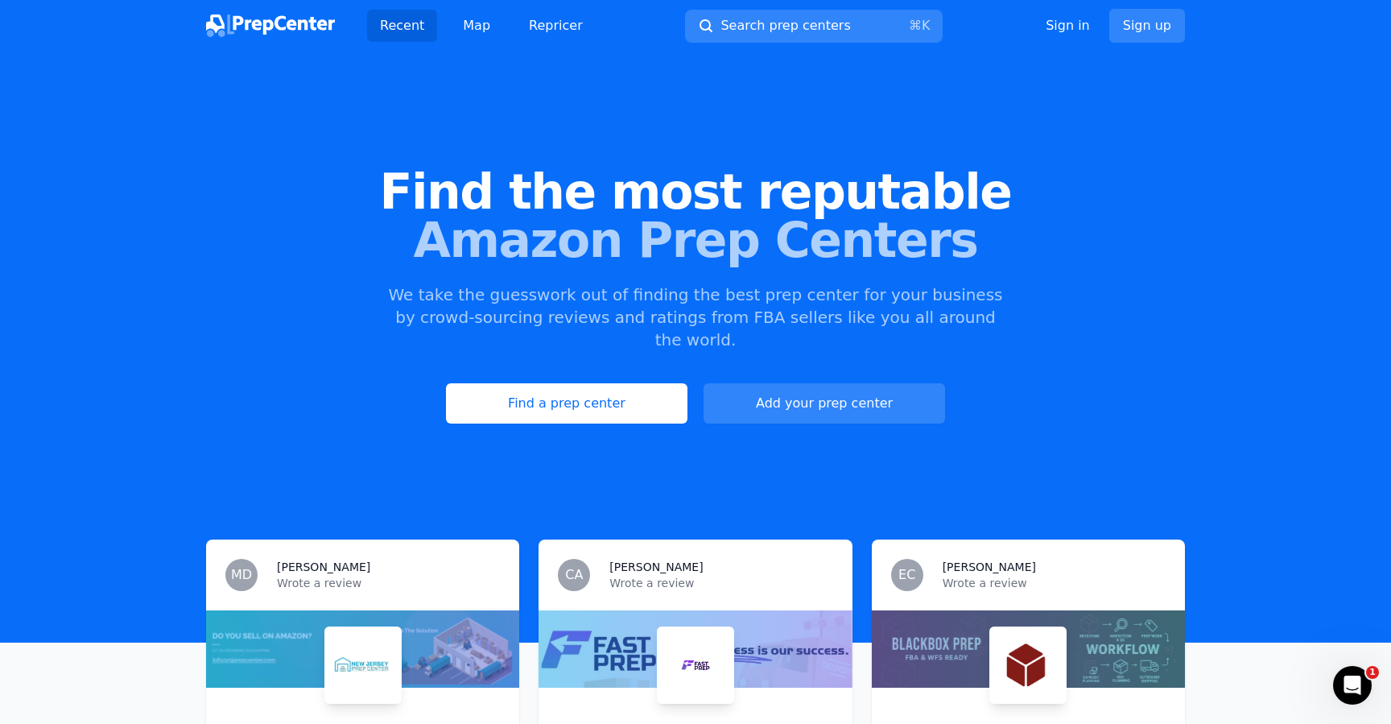
click at [634, 616] on div at bounding box center [695, 648] width 313 height 77
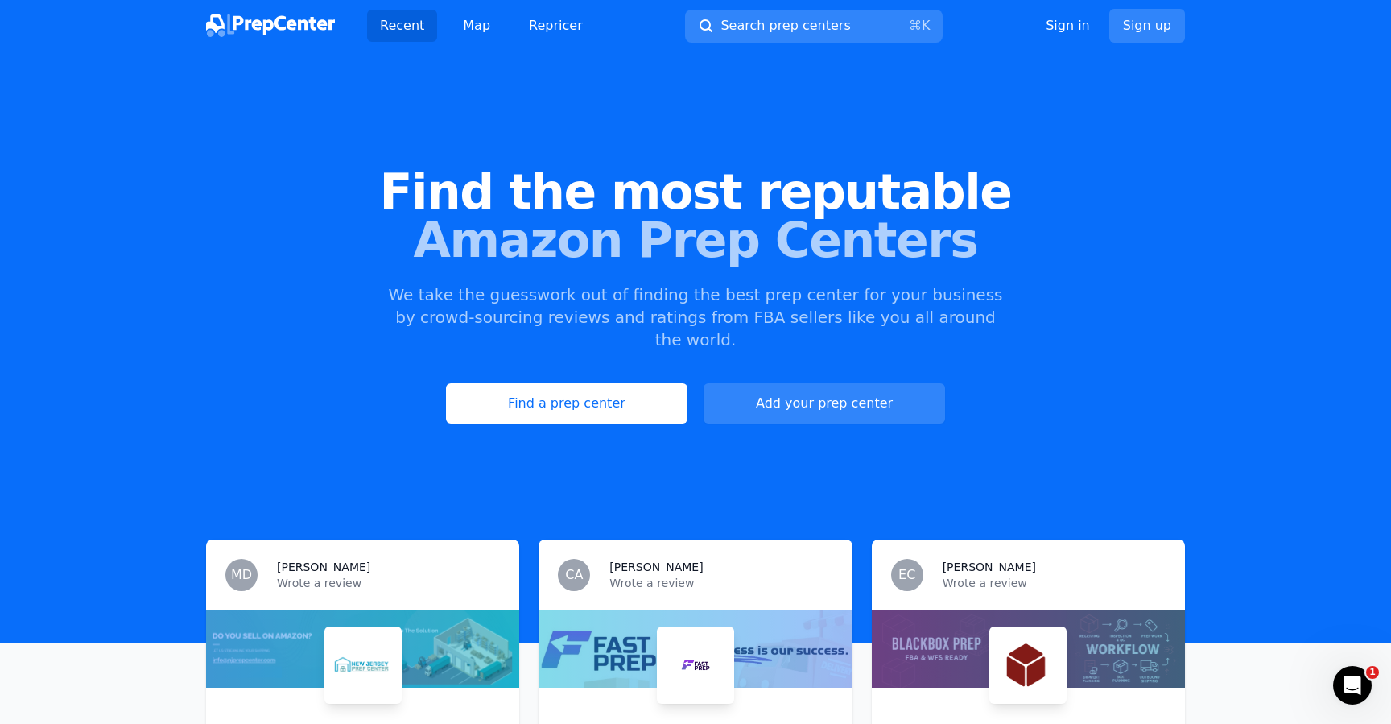
click at [375, 663] on img at bounding box center [363, 665] width 71 height 71
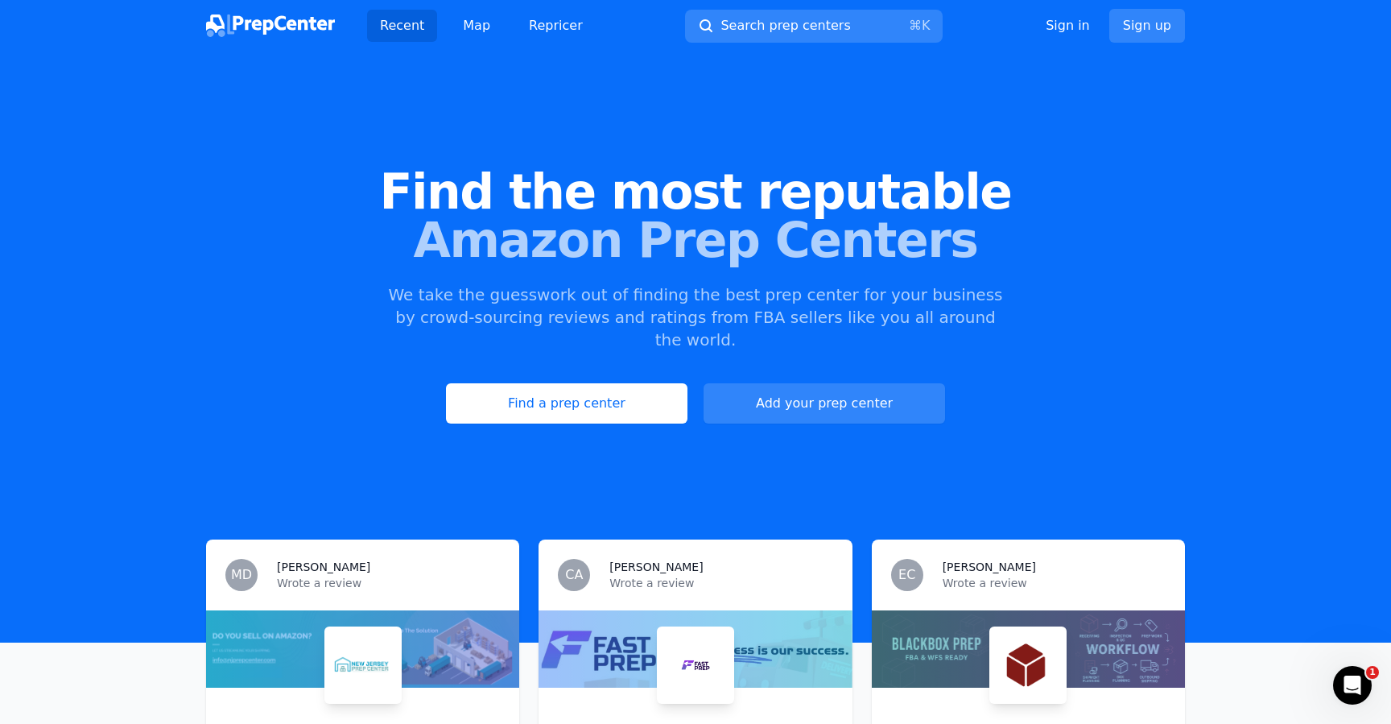
click at [722, 668] on img at bounding box center [695, 665] width 71 height 71
